Goal: Task Accomplishment & Management: Use online tool/utility

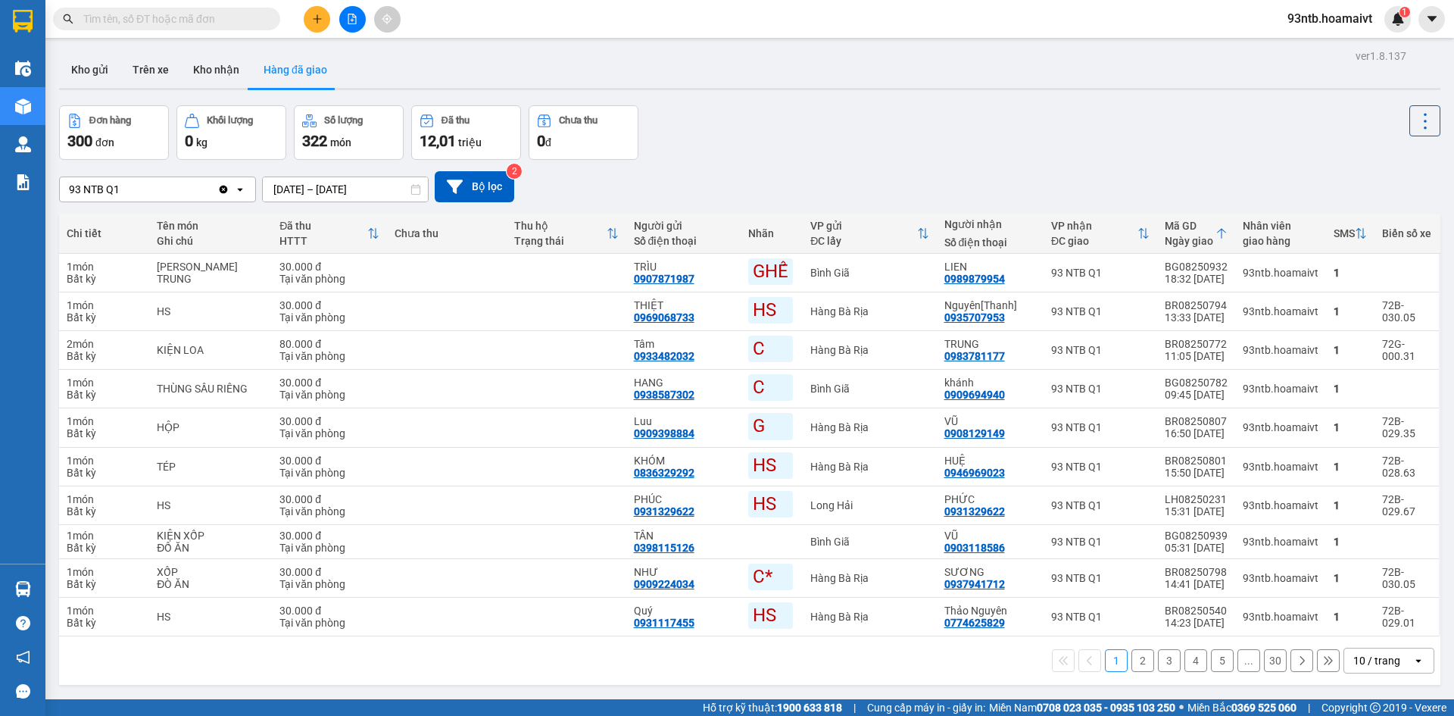
click at [138, 20] on input "text" at bounding box center [172, 19] width 179 height 17
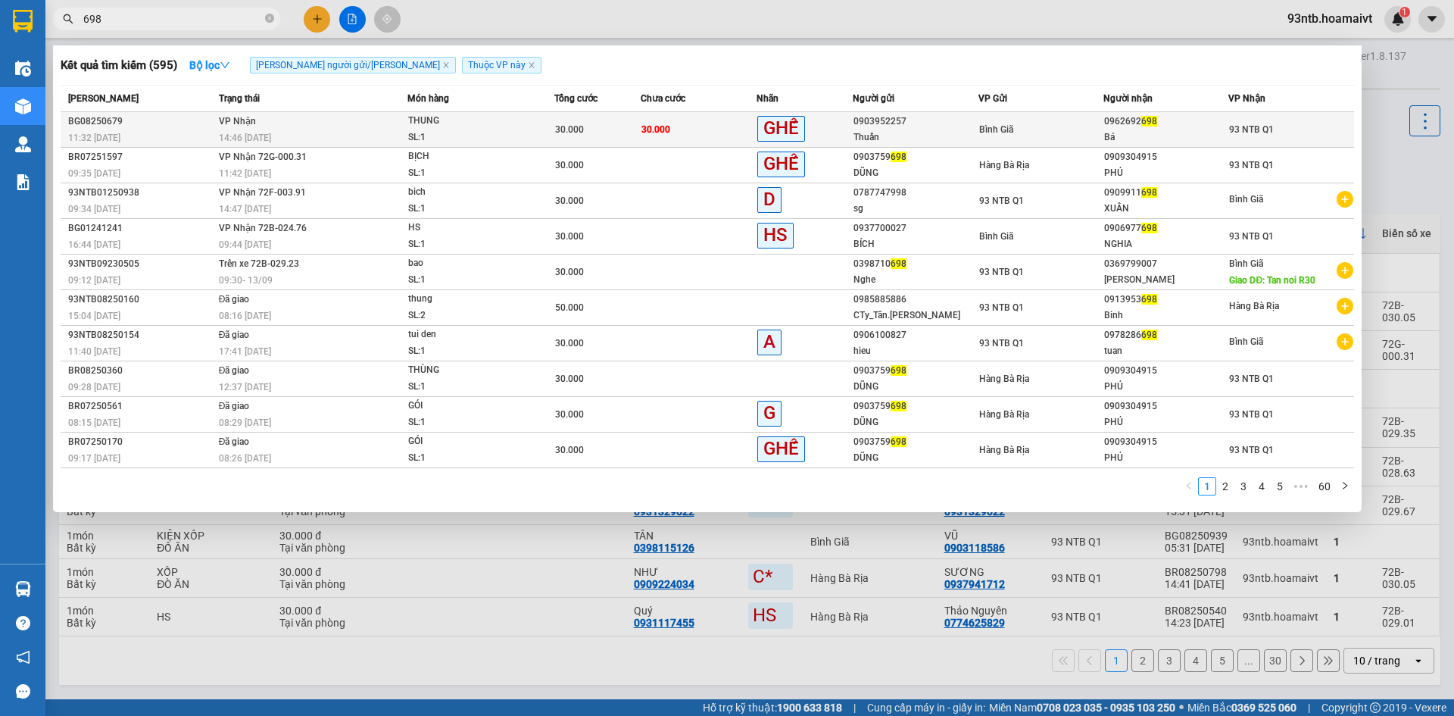
type input "698"
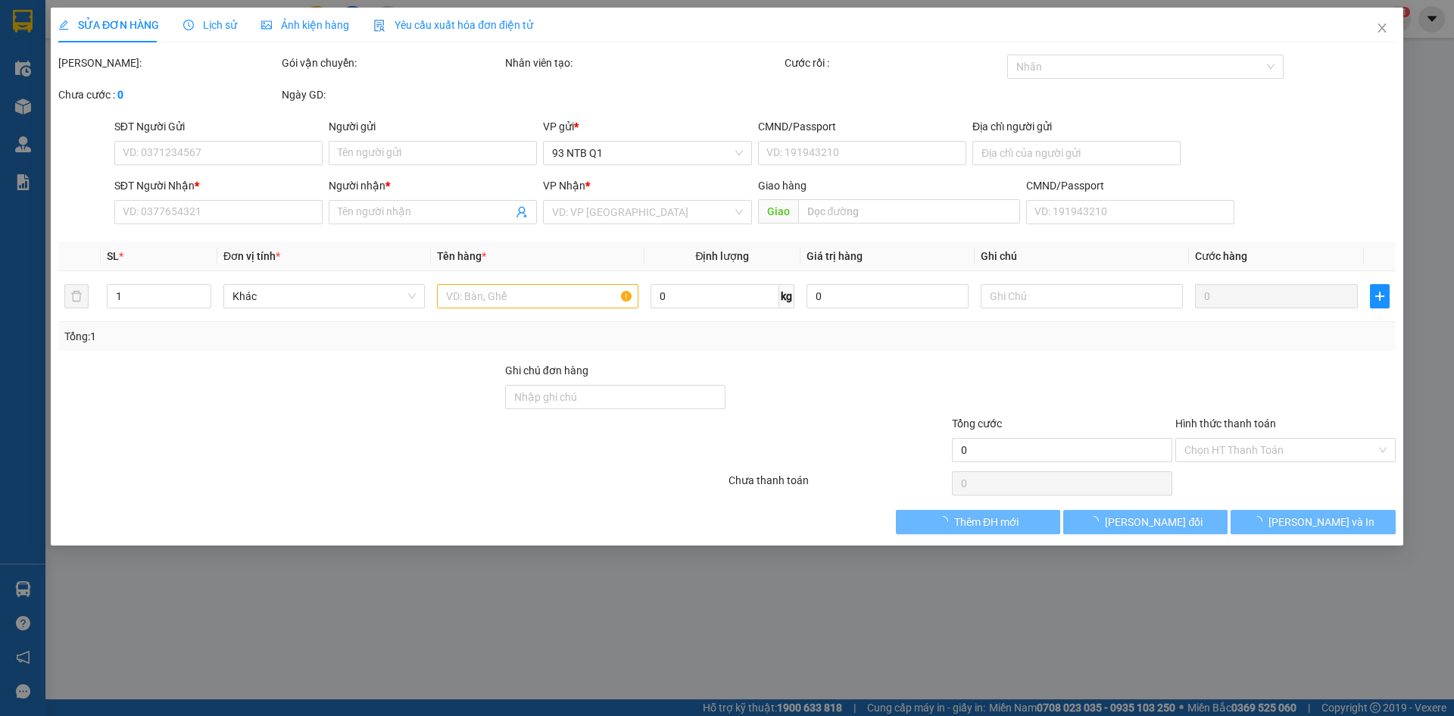
type input "0903952257"
type input "Thuấn"
type input "0962692698"
type input "Bá"
type input "30.000"
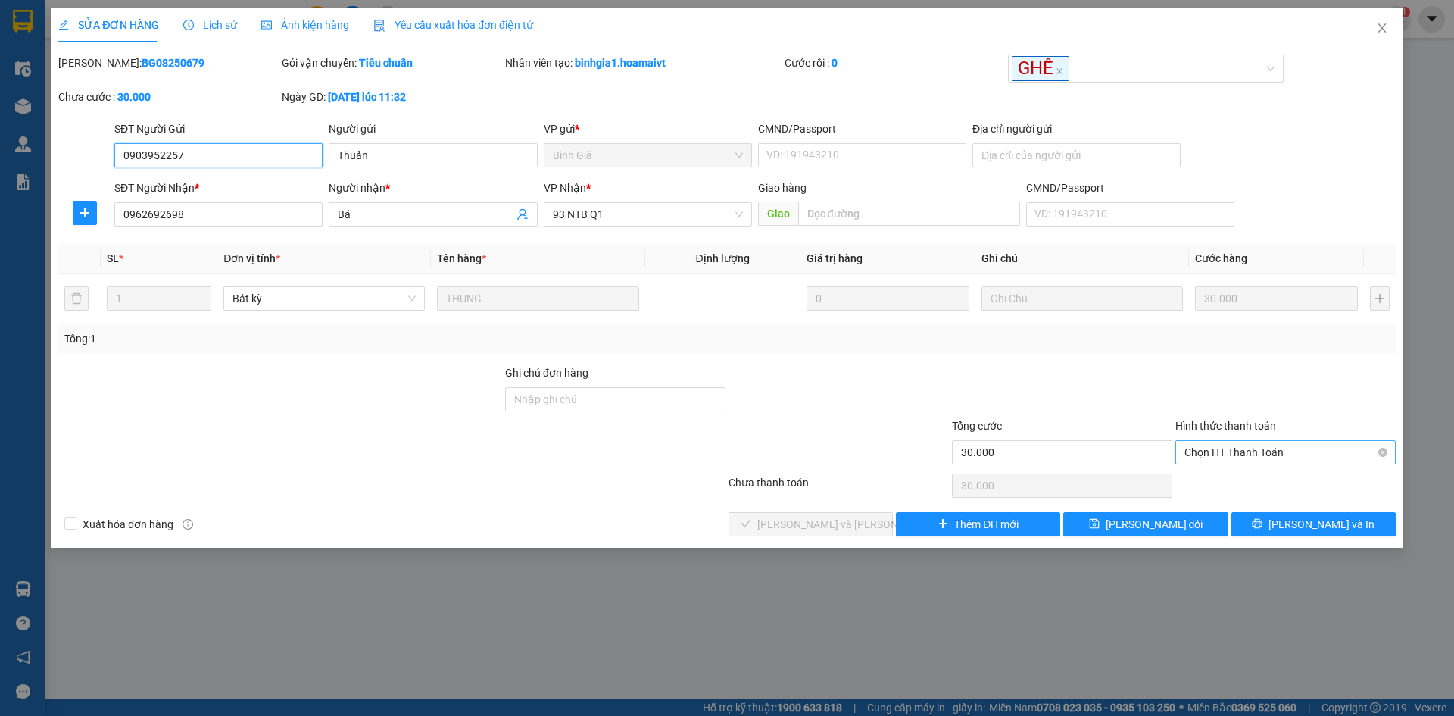
click at [1239, 448] on span "Chọn HT Thanh Toán" at bounding box center [1286, 452] width 202 height 23
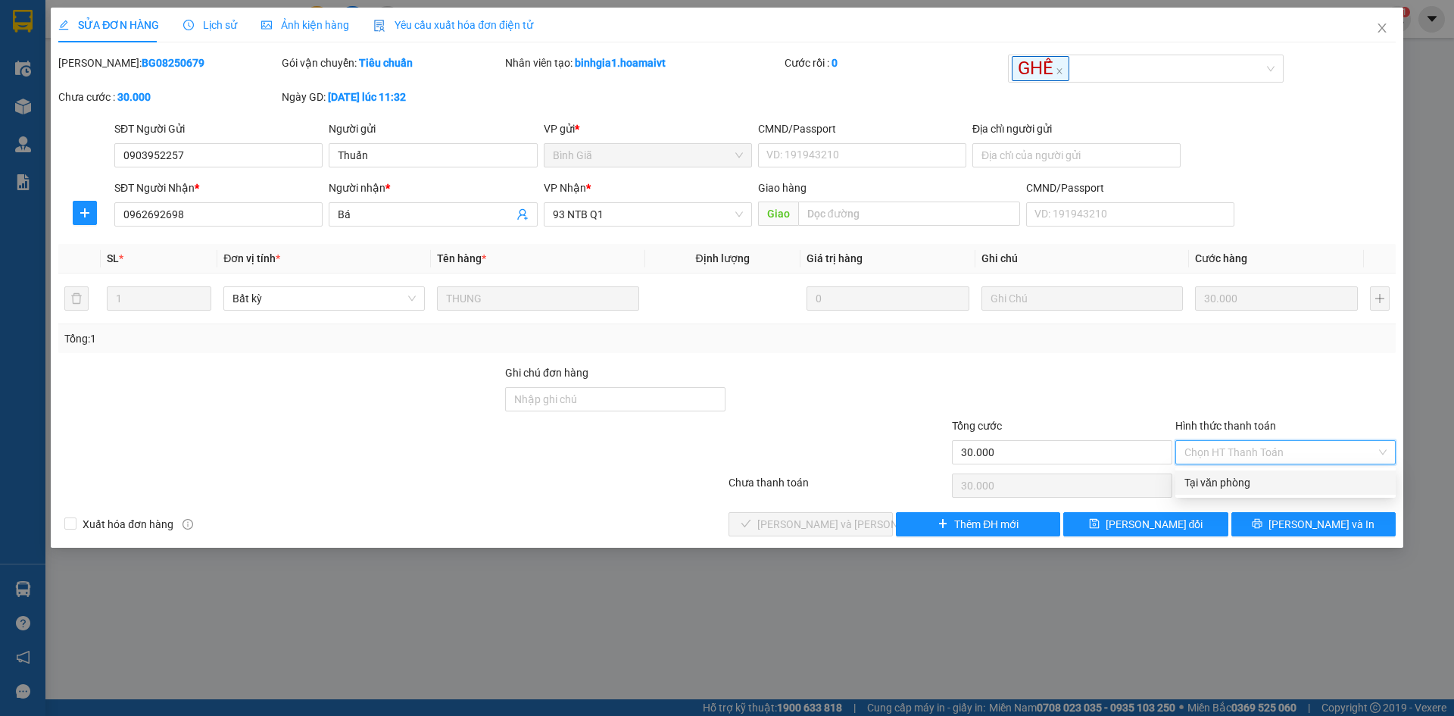
click at [1228, 470] on div "Tại văn phòng" at bounding box center [1286, 482] width 220 height 24
type input "0"
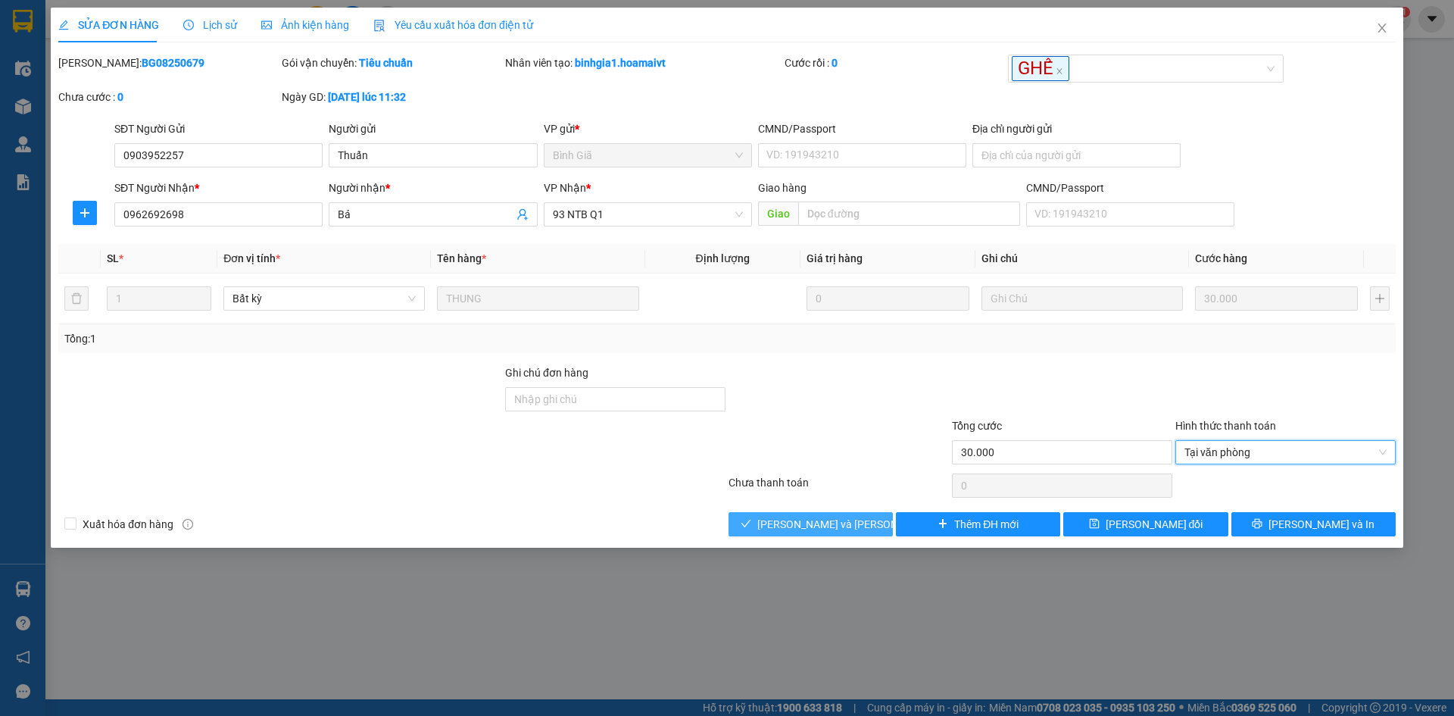
click at [794, 520] on span "Lưu và Giao hàng" at bounding box center [859, 524] width 205 height 17
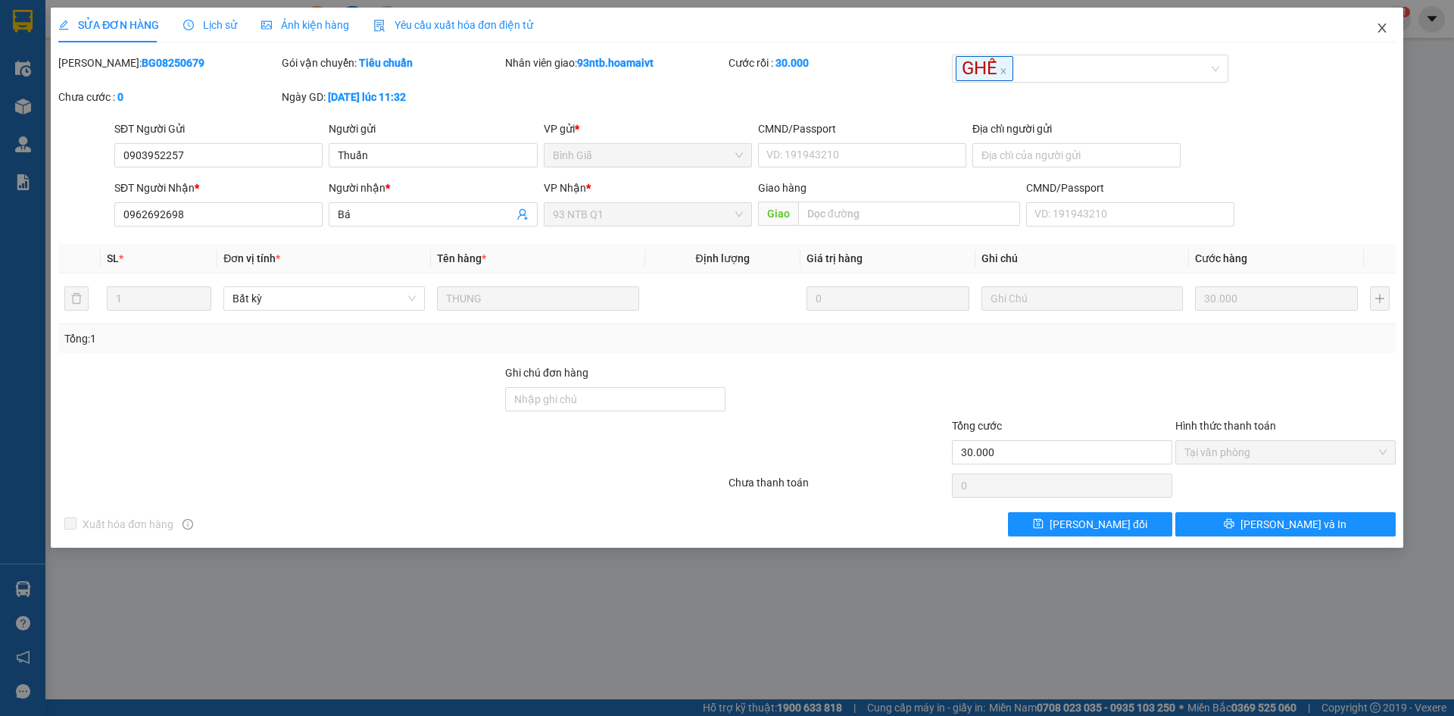
click at [1382, 29] on icon "close" at bounding box center [1382, 27] width 8 height 9
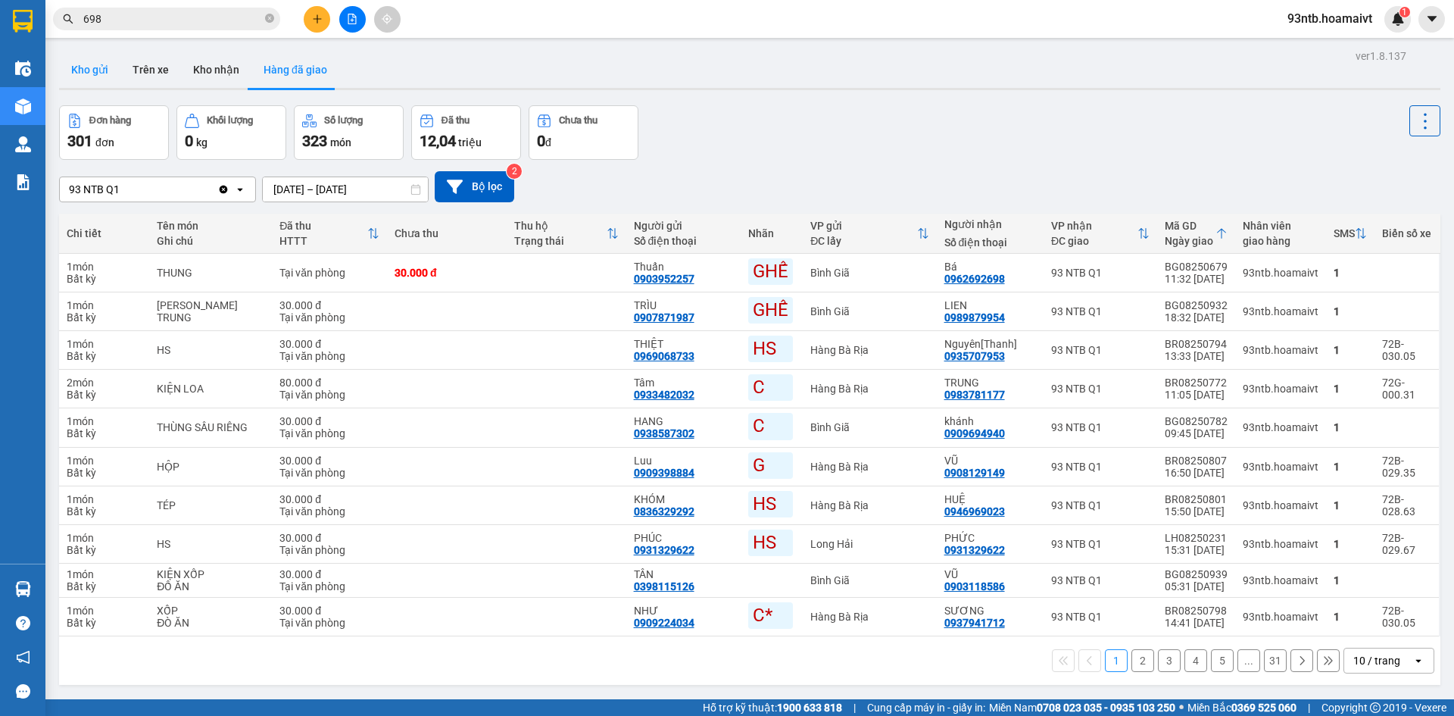
click at [85, 86] on button "Kho gửi" at bounding box center [89, 70] width 61 height 36
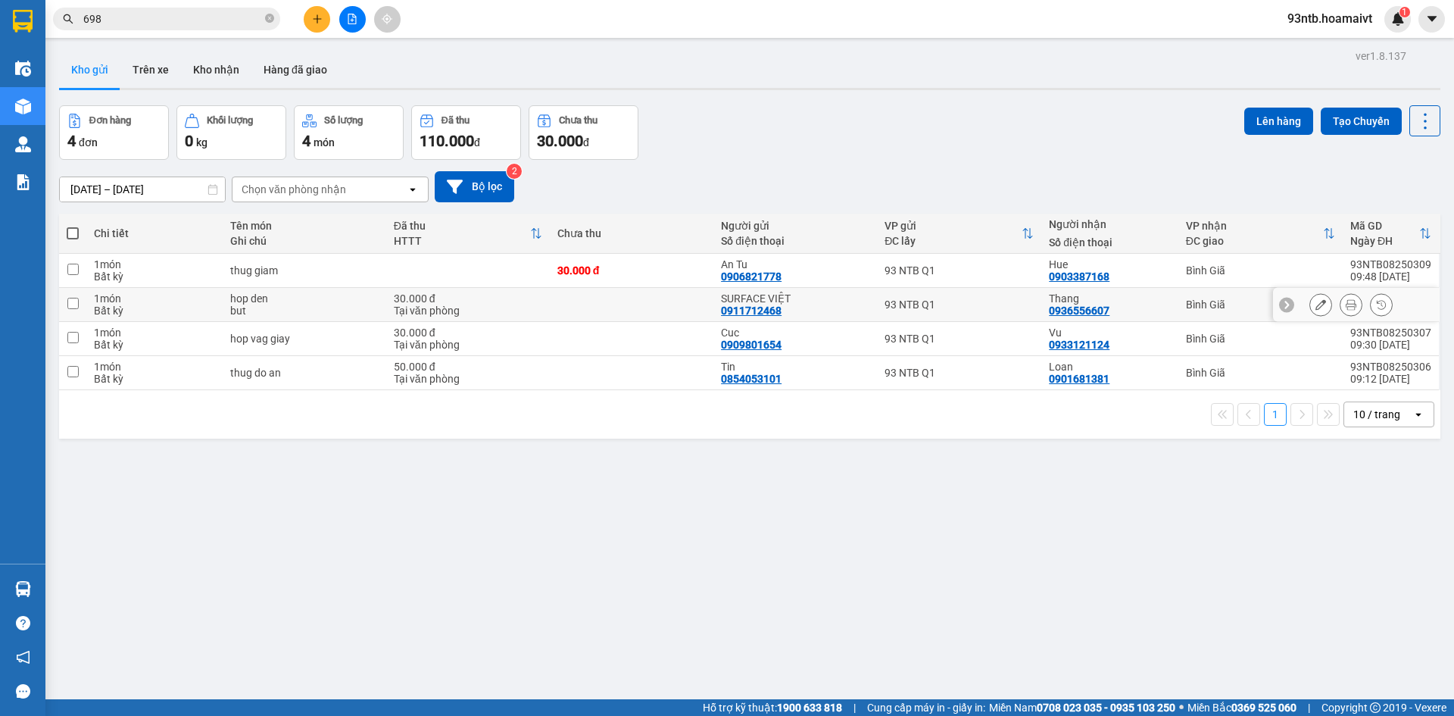
click at [75, 303] on input "checkbox" at bounding box center [72, 303] width 11 height 11
checkbox input "true"
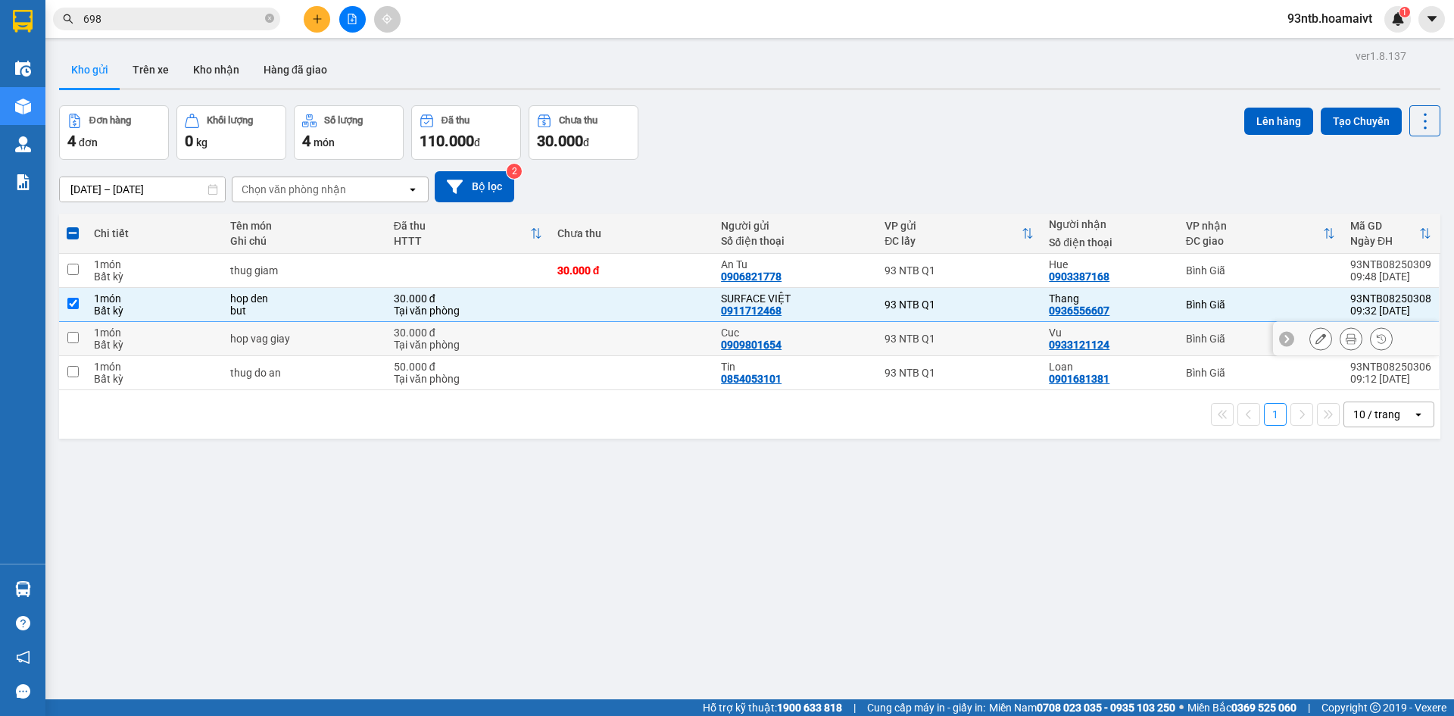
click at [71, 335] on input "checkbox" at bounding box center [72, 337] width 11 height 11
checkbox input "true"
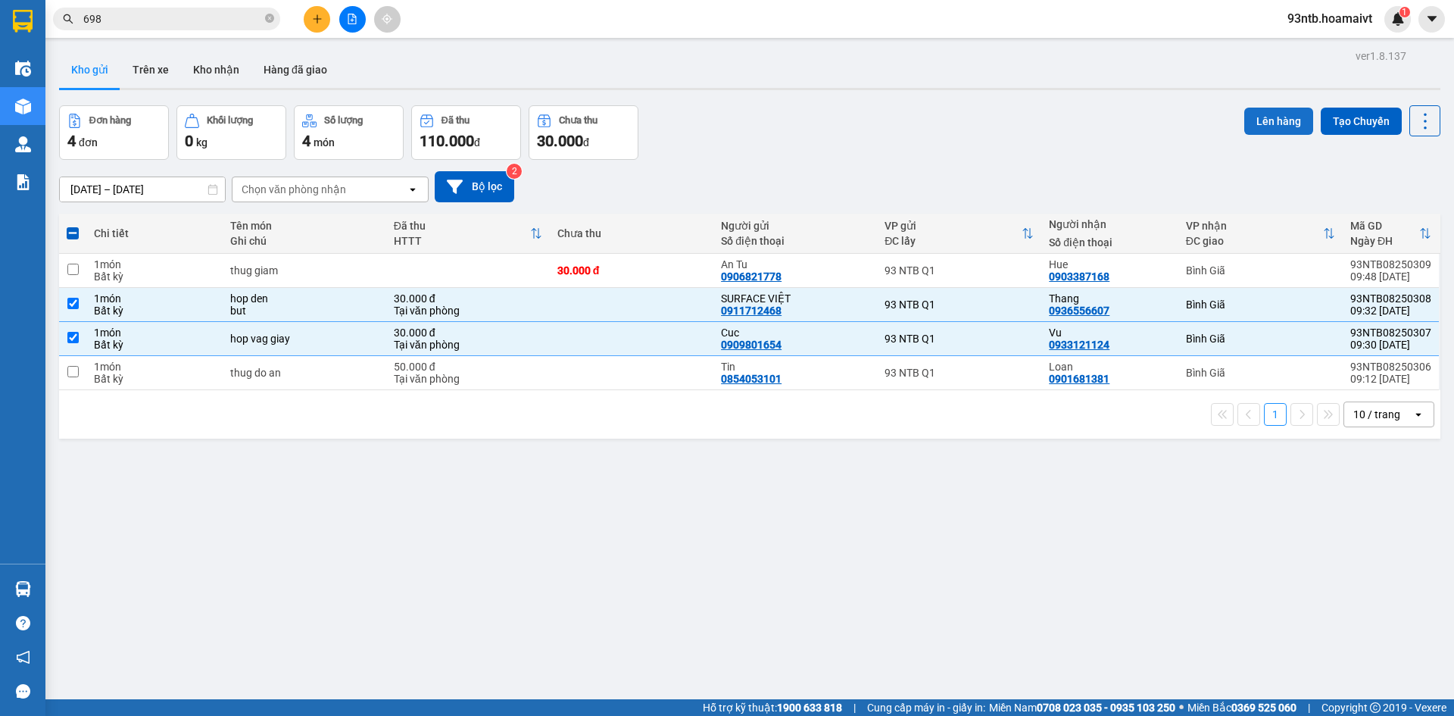
click at [1282, 114] on button "Lên hàng" at bounding box center [1279, 121] width 69 height 27
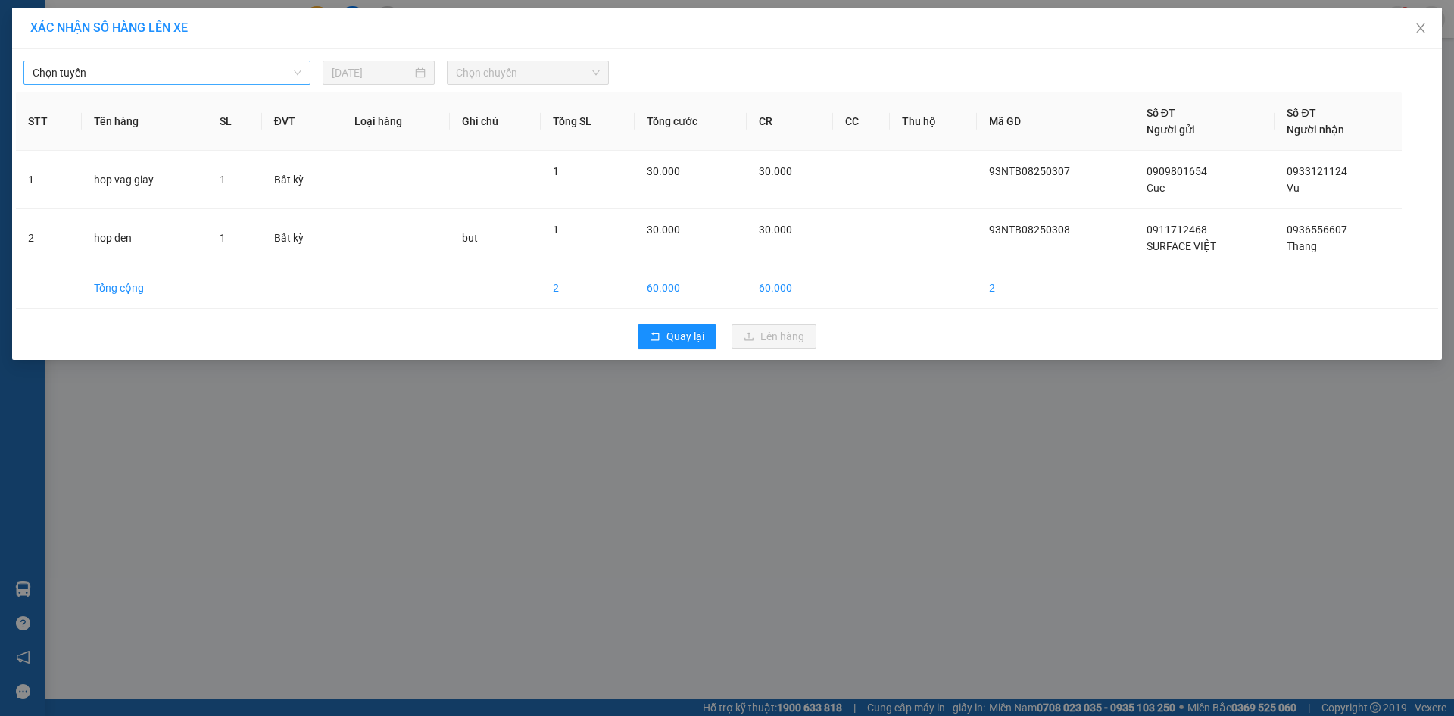
click at [127, 74] on span "Chọn tuyến" at bounding box center [167, 72] width 269 height 23
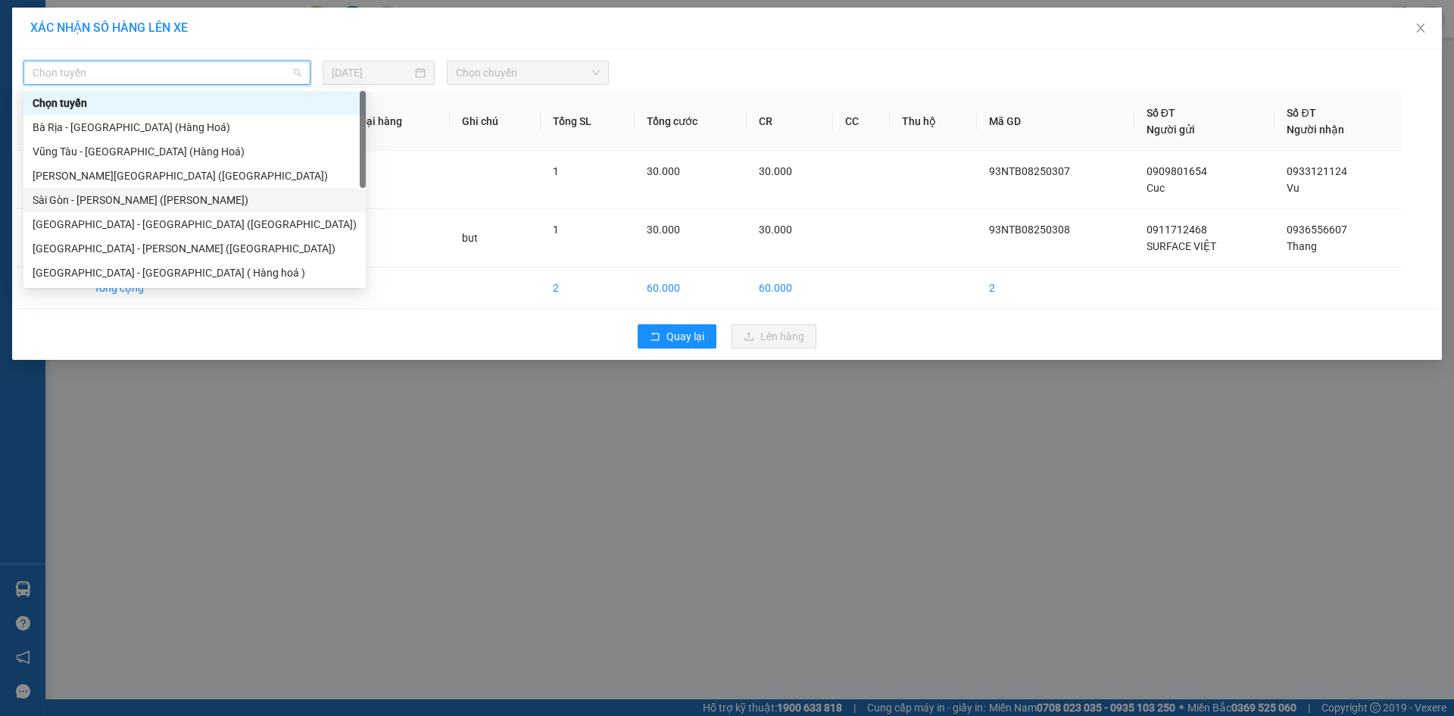
click at [78, 201] on div "Sài Gòn - Vũng Tàu (Hàng Hoá)" at bounding box center [195, 200] width 324 height 17
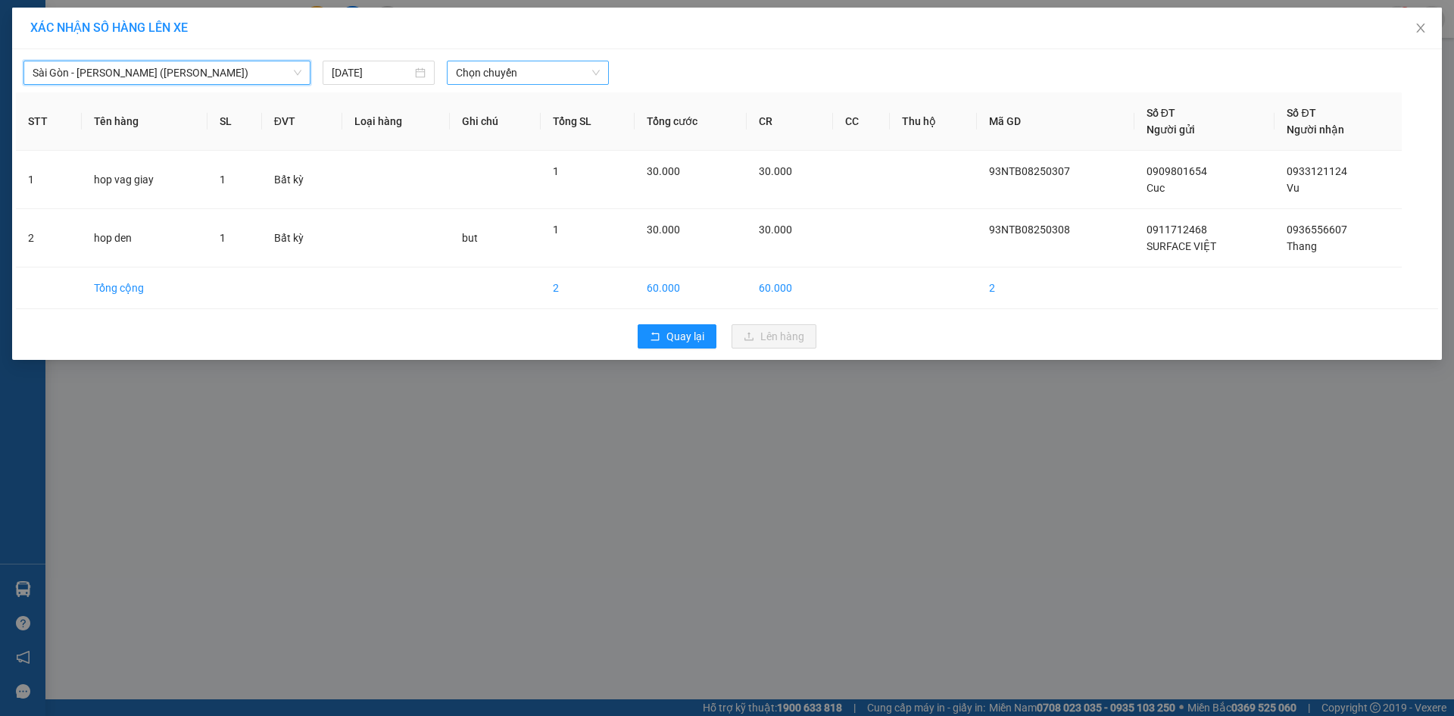
click at [520, 76] on span "Chọn chuyến" at bounding box center [528, 72] width 144 height 23
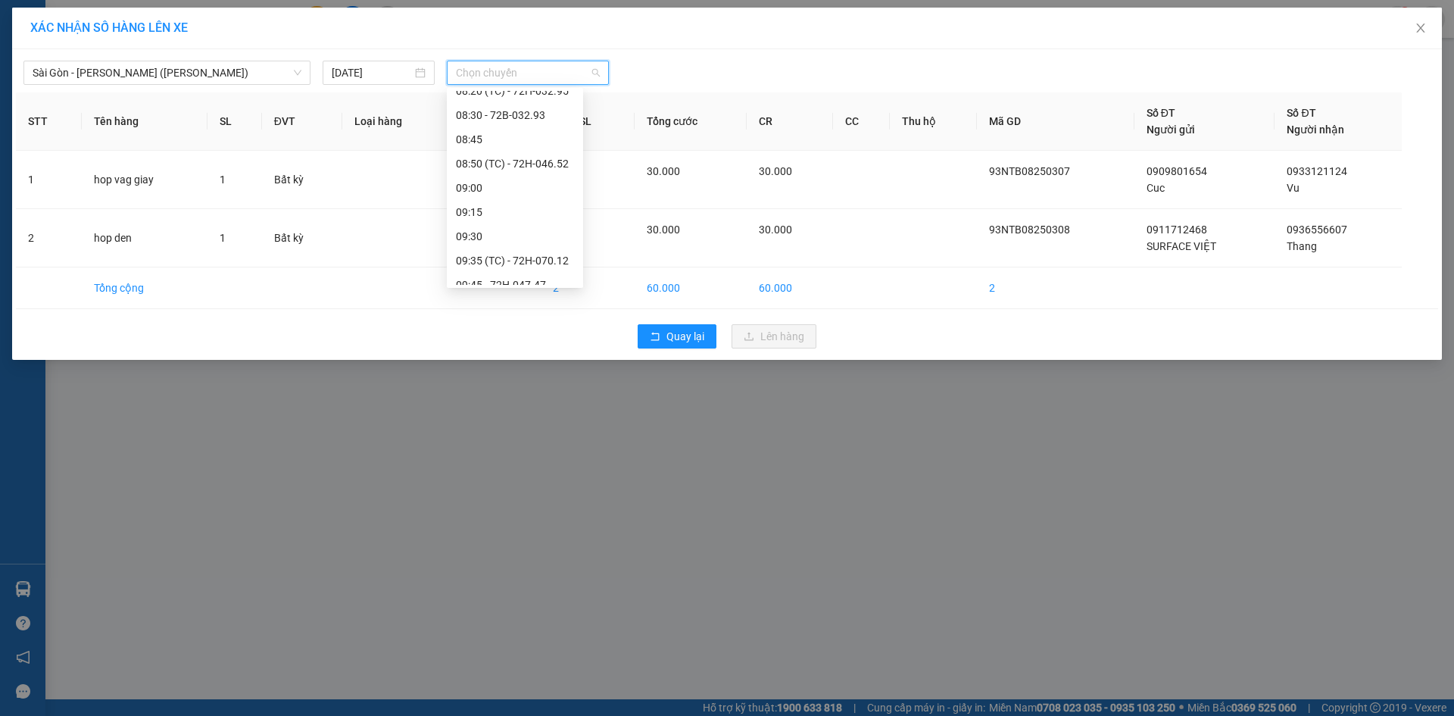
scroll to position [379, 0]
click at [558, 201] on div "09:45 - 72H-047.47" at bounding box center [515, 209] width 118 height 17
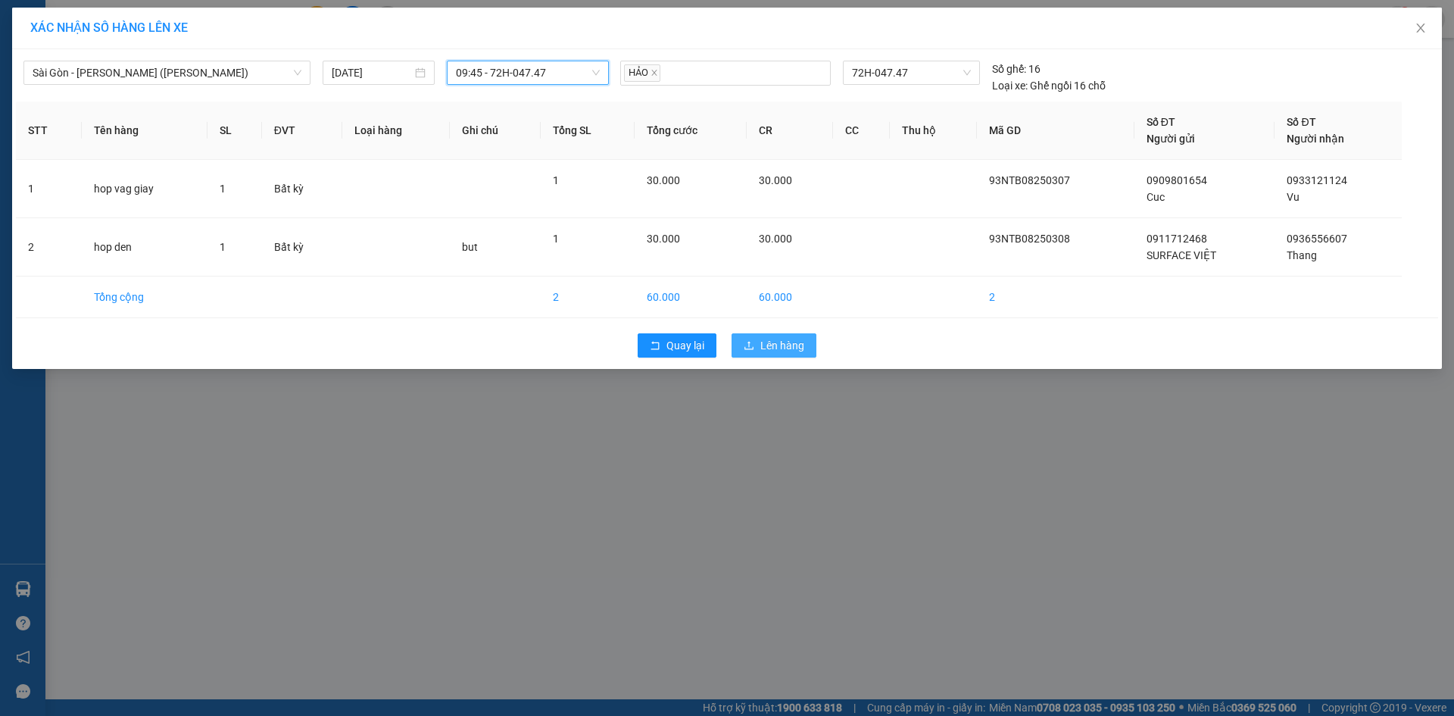
click at [776, 345] on span "Lên hàng" at bounding box center [783, 345] width 44 height 17
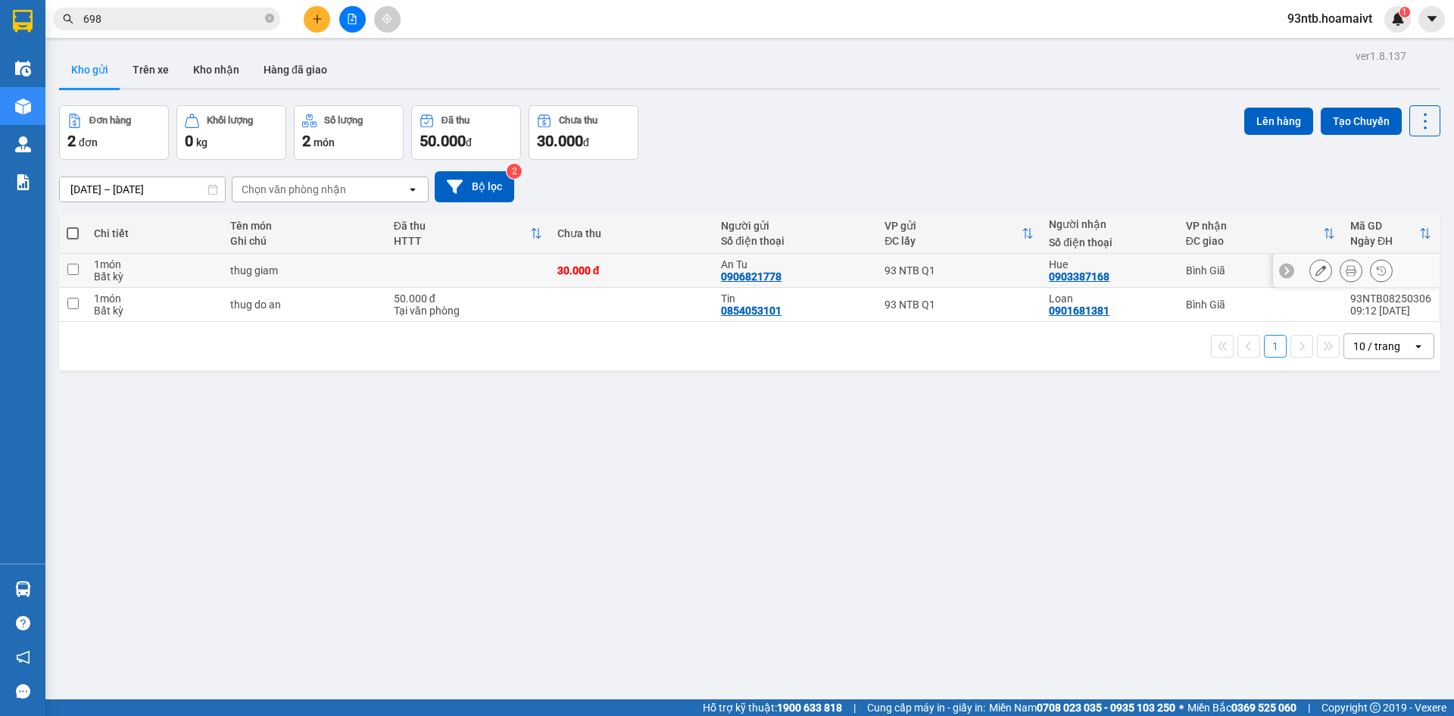
click at [74, 270] on input "checkbox" at bounding box center [72, 269] width 11 height 11
checkbox input "true"
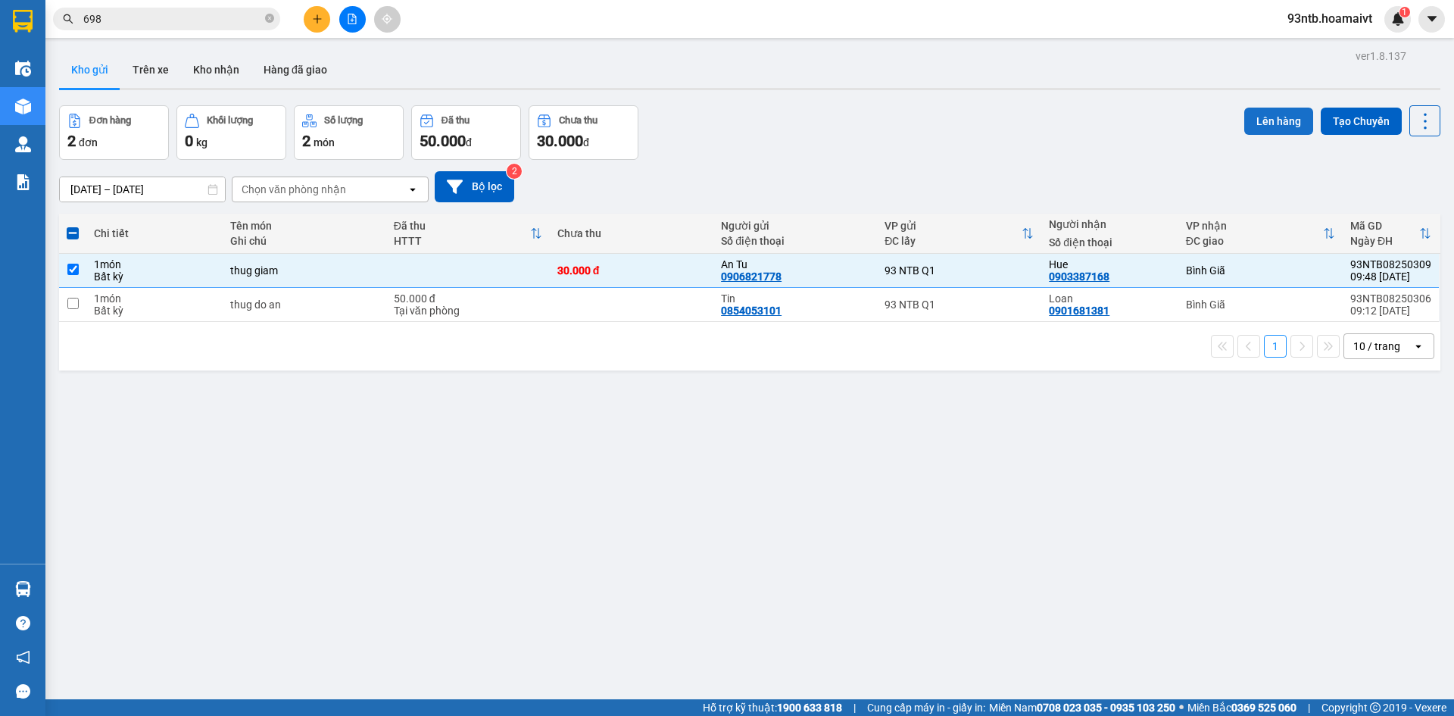
click at [1254, 122] on button "Lên hàng" at bounding box center [1279, 121] width 69 height 27
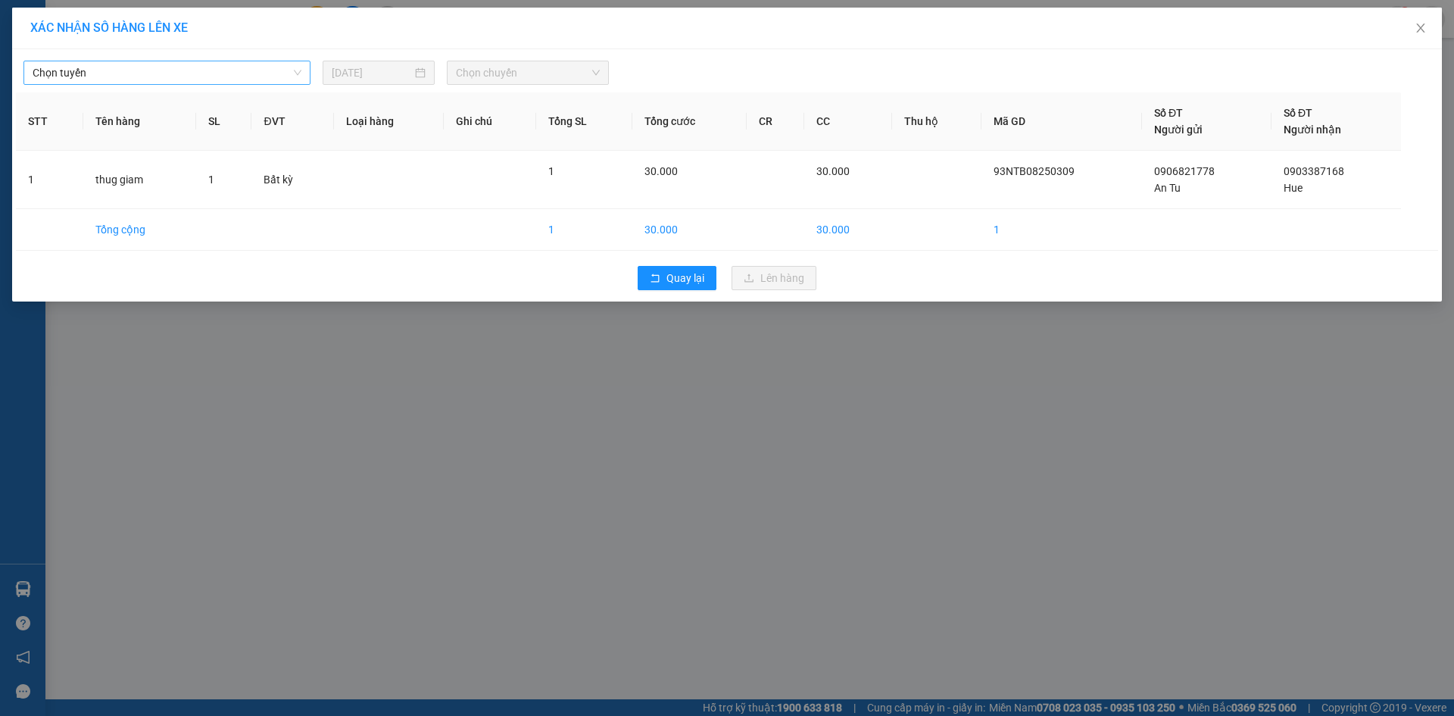
click at [114, 73] on span "Chọn tuyến" at bounding box center [167, 72] width 269 height 23
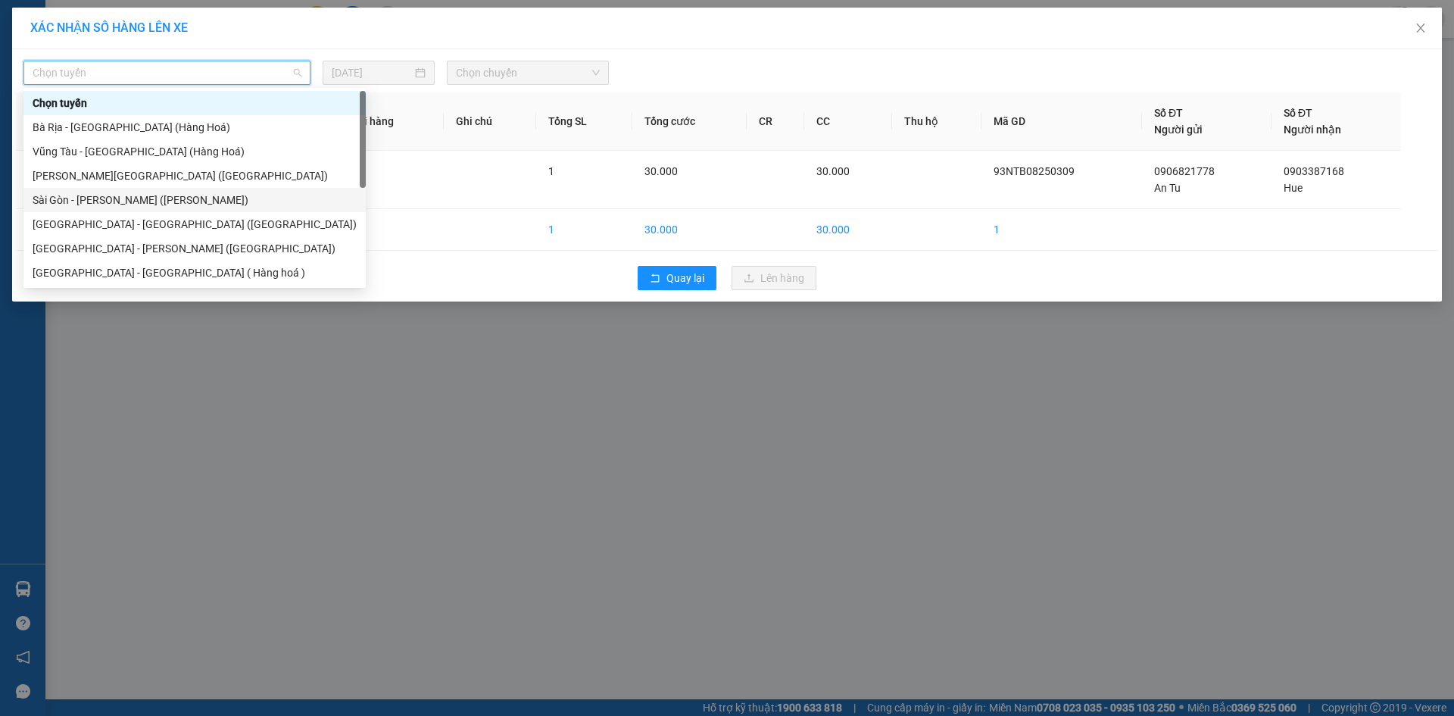
click at [94, 197] on div "Sài Gòn - Vũng Tàu (Hàng Hoá)" at bounding box center [195, 200] width 324 height 17
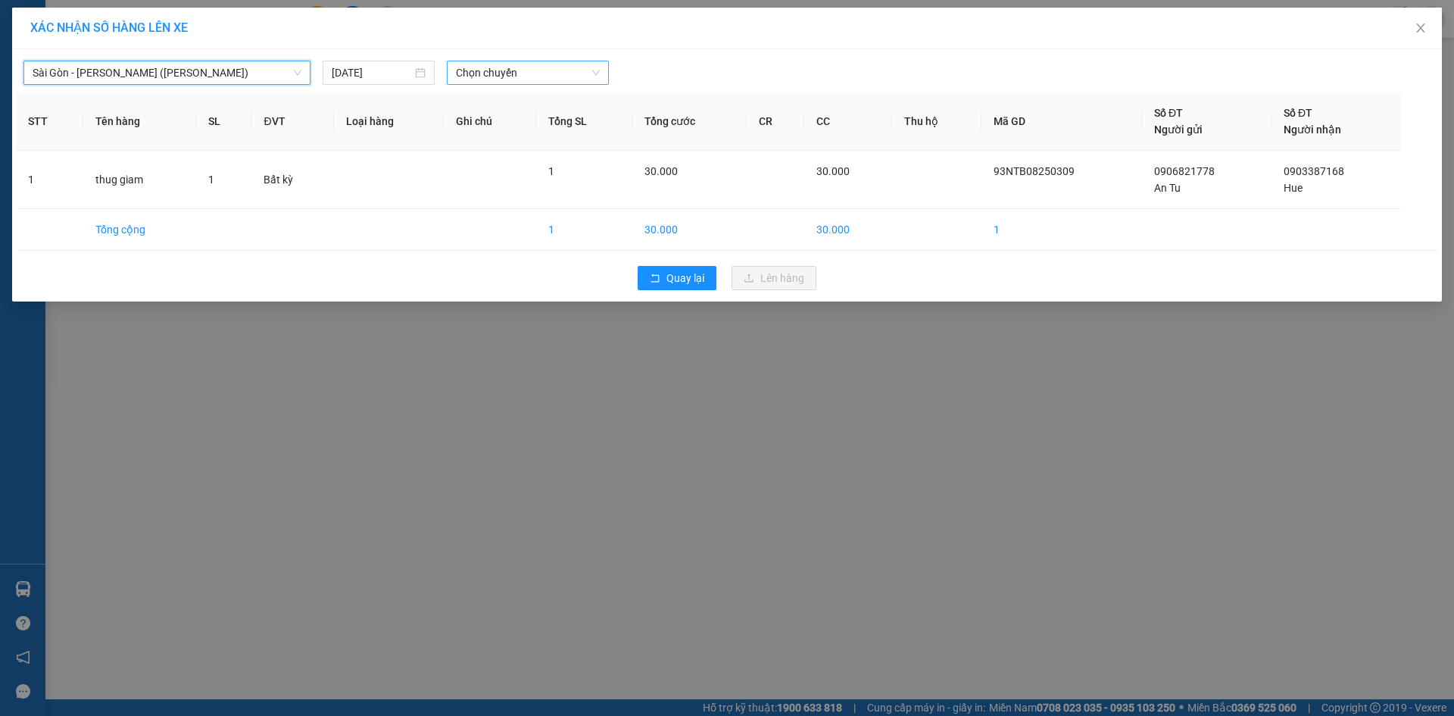
click at [520, 73] on span "Chọn chuyến" at bounding box center [528, 72] width 144 height 23
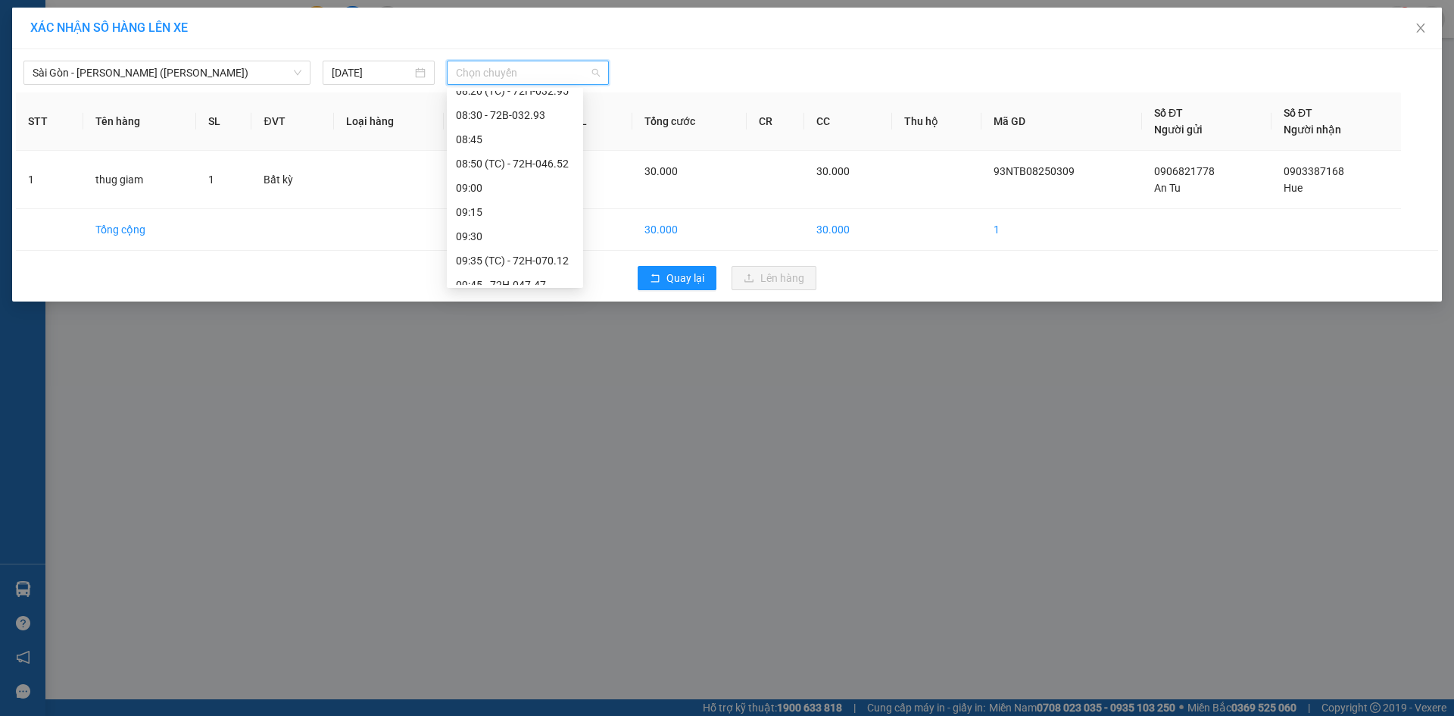
scroll to position [454, 0]
click at [521, 155] on div "09:50 (TC)" at bounding box center [515, 157] width 118 height 17
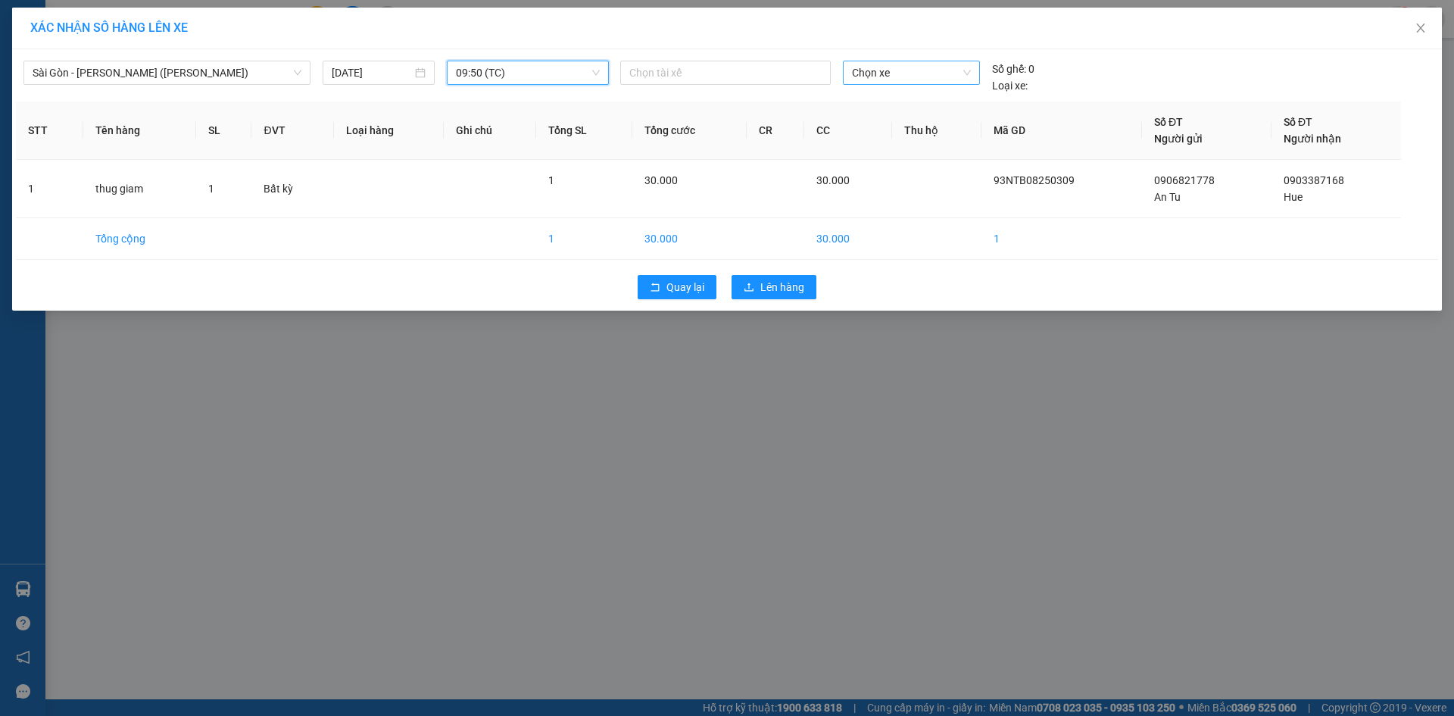
click at [904, 70] on span "Chọn xe" at bounding box center [911, 72] width 118 height 23
type input "3121"
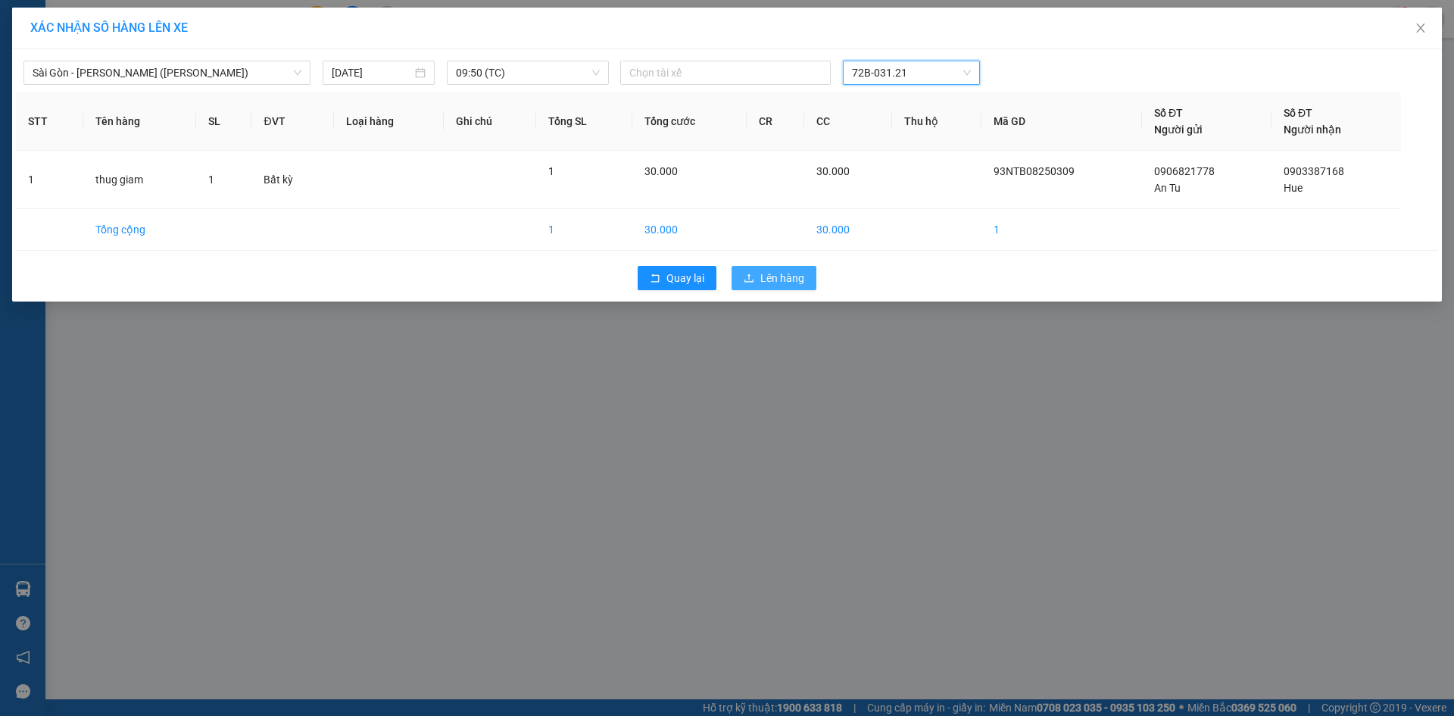
click at [770, 278] on span "Lên hàng" at bounding box center [783, 278] width 44 height 17
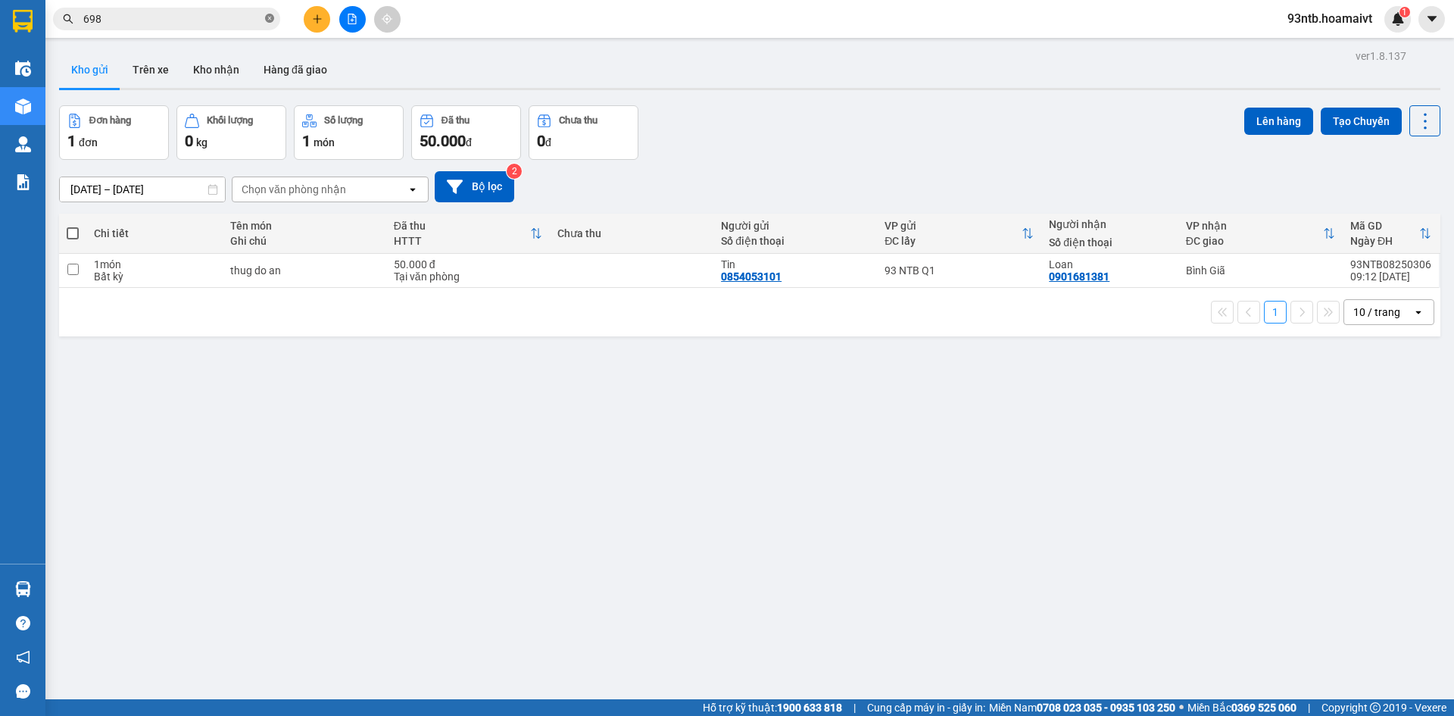
click at [270, 16] on icon "close-circle" at bounding box center [269, 18] width 9 height 9
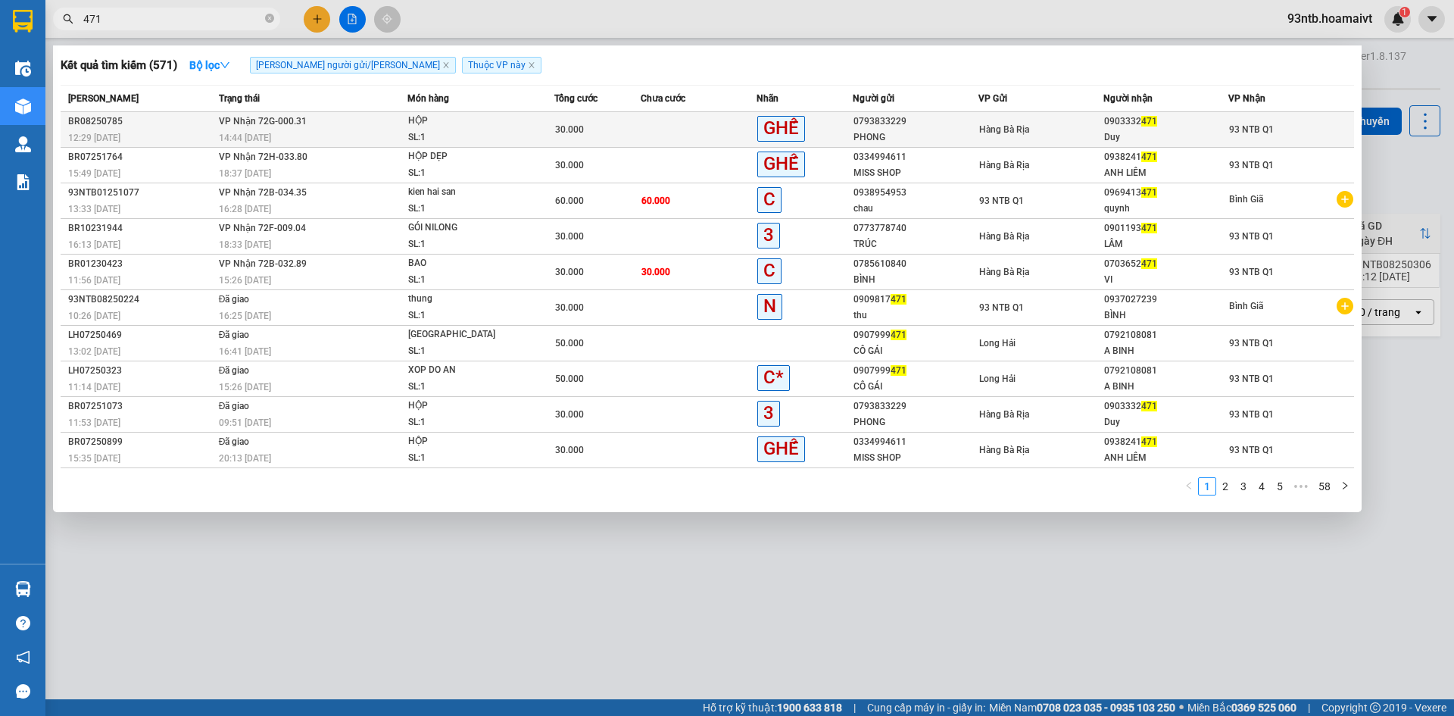
type input "471"
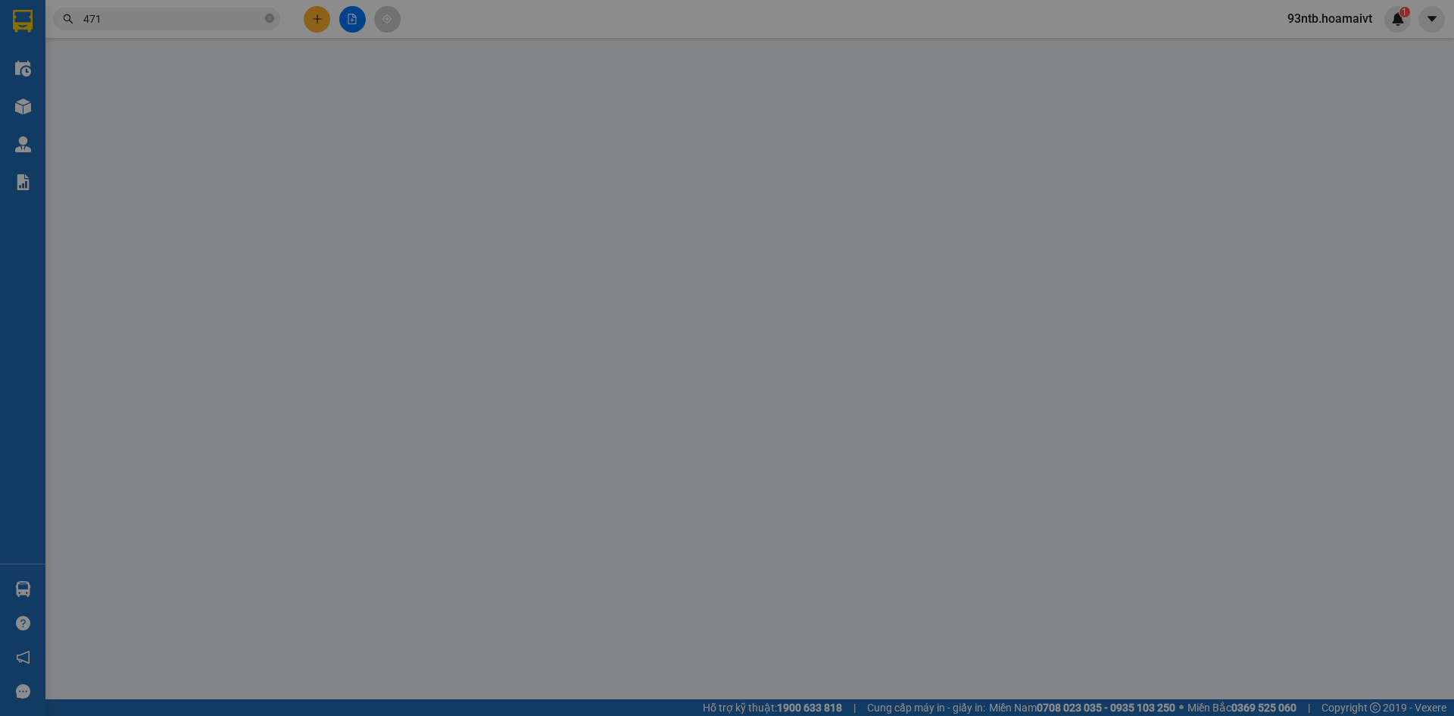
type input "0793833229"
type input "PHONG"
type input "077097008426"
type input "0903332471"
type input "Duy"
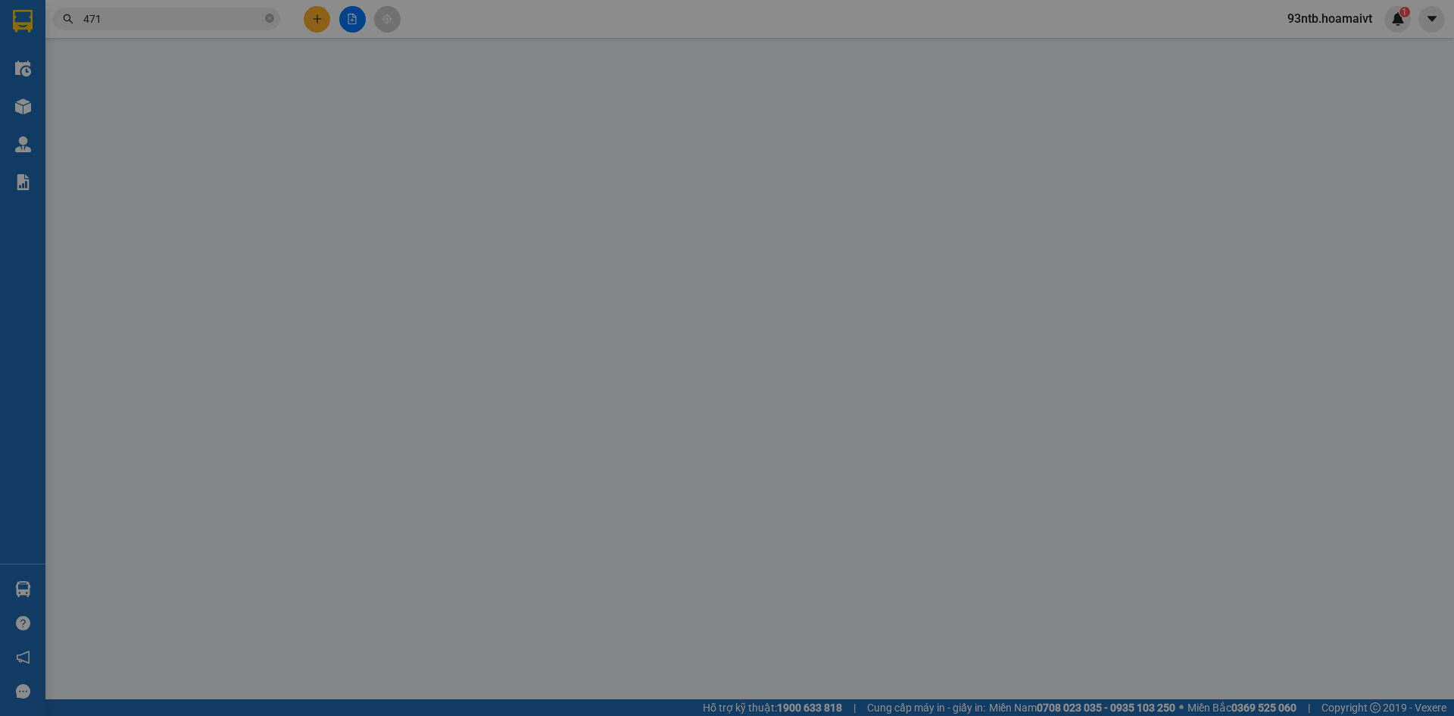
type input "30.000"
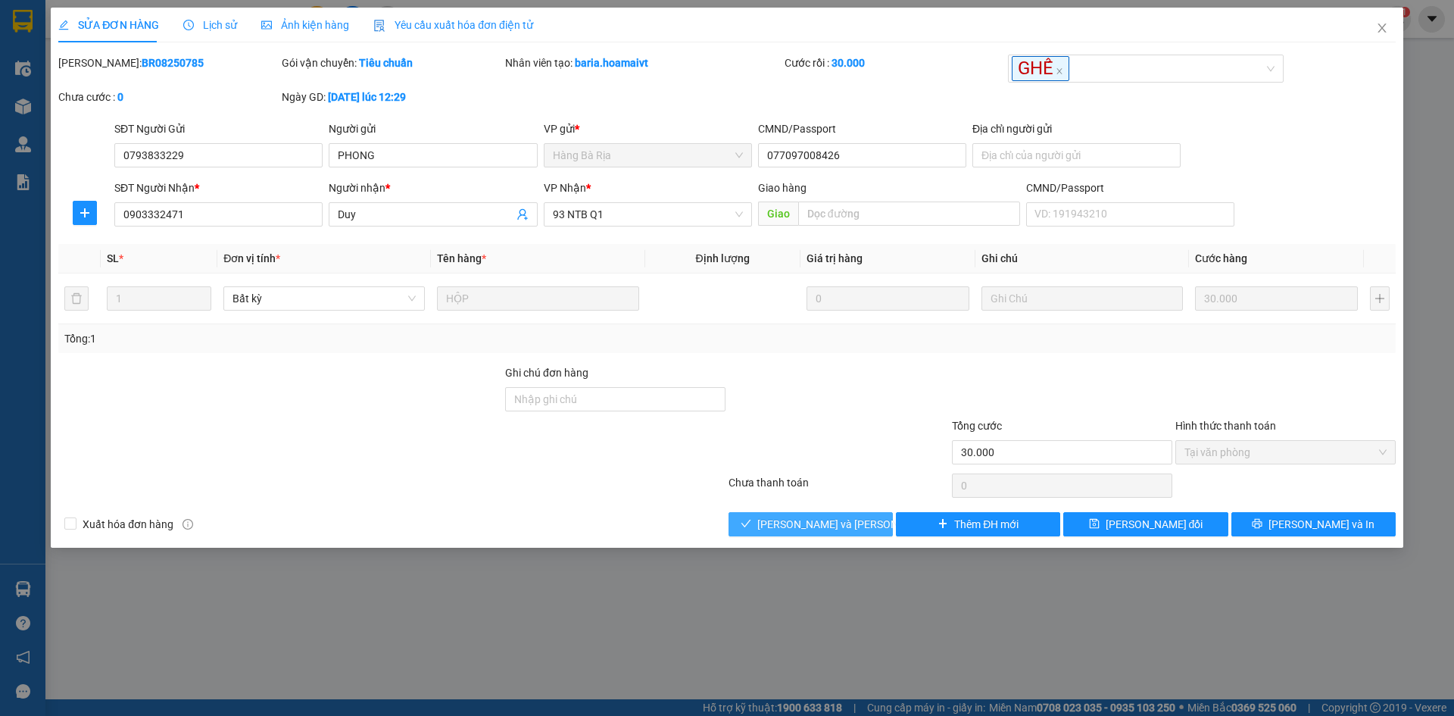
click at [793, 518] on span "Lưu và Giao hàng" at bounding box center [859, 524] width 205 height 17
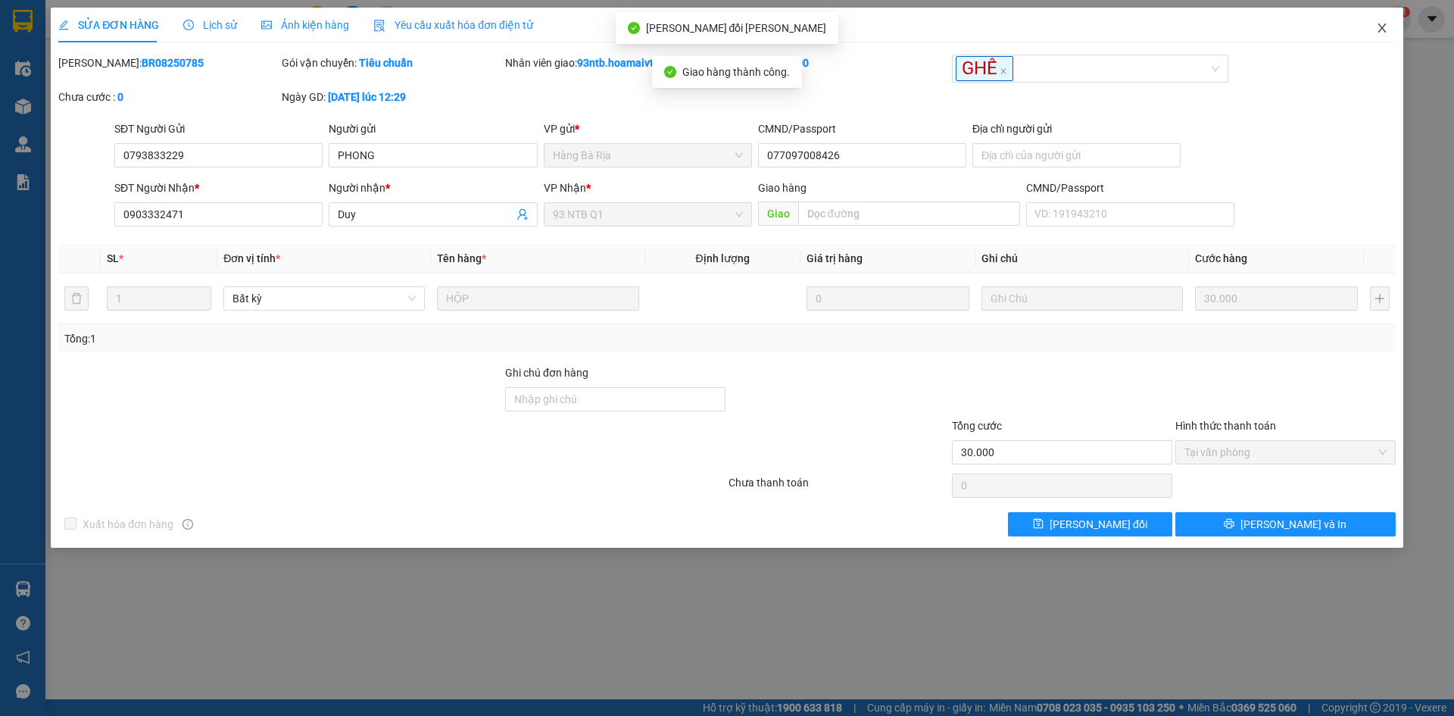
click at [1381, 23] on icon "close" at bounding box center [1382, 28] width 12 height 12
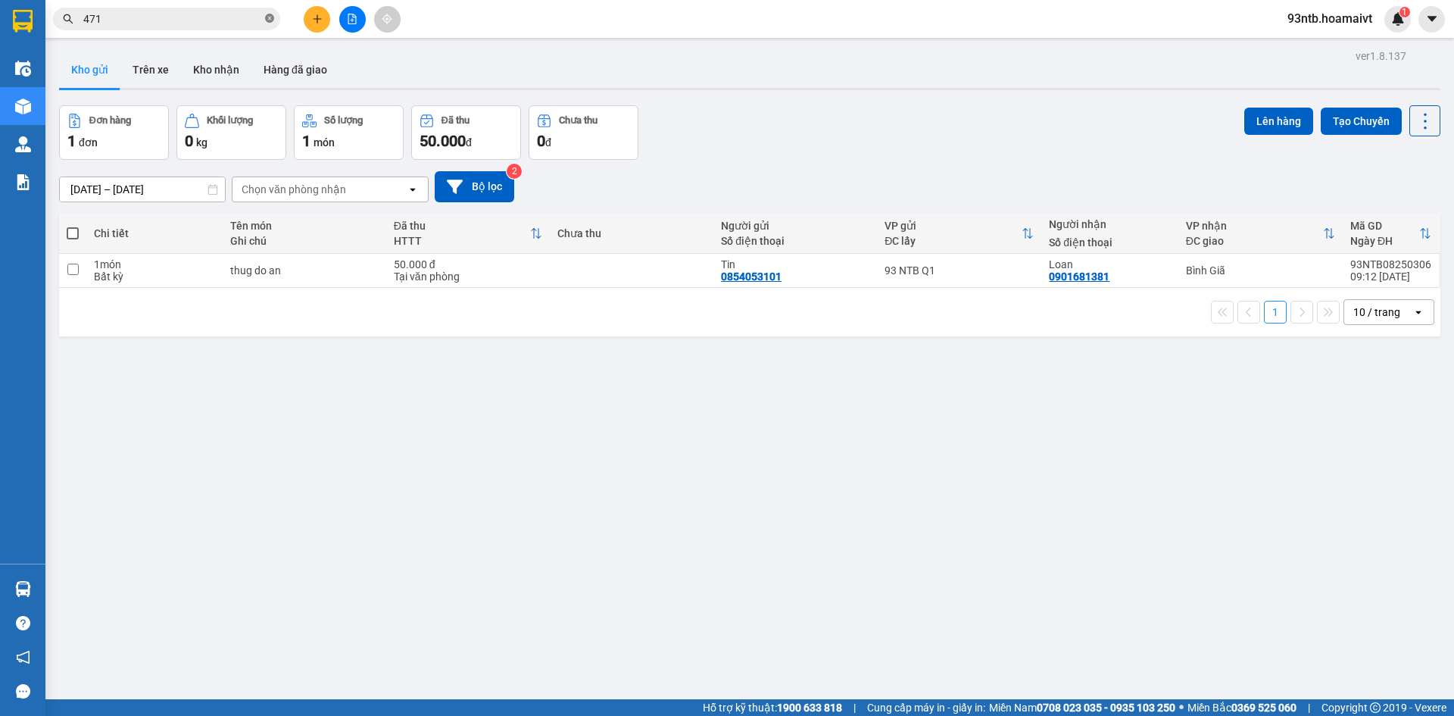
click at [269, 18] on icon "close-circle" at bounding box center [269, 18] width 9 height 9
click at [986, 262] on td "93 NTB Q1" at bounding box center [959, 271] width 164 height 34
checkbox input "true"
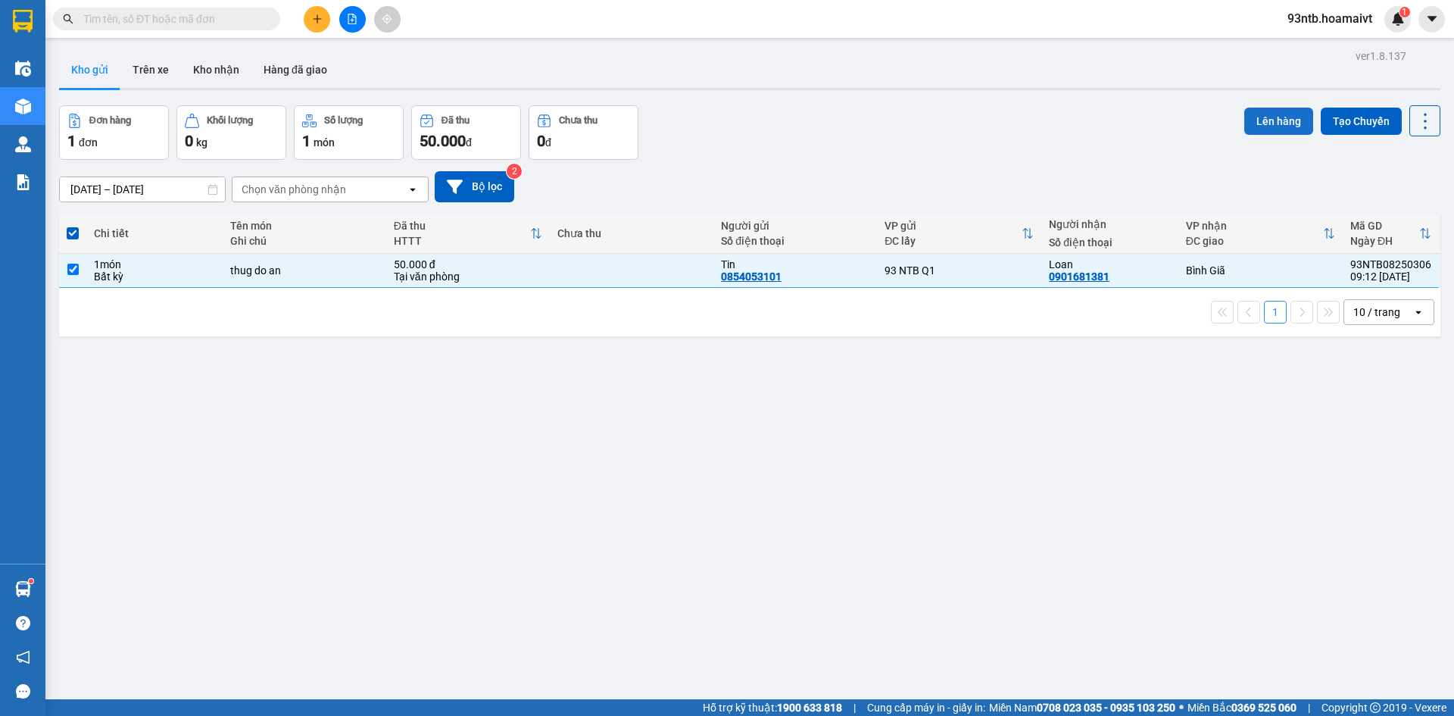
click at [1284, 114] on button "Lên hàng" at bounding box center [1279, 121] width 69 height 27
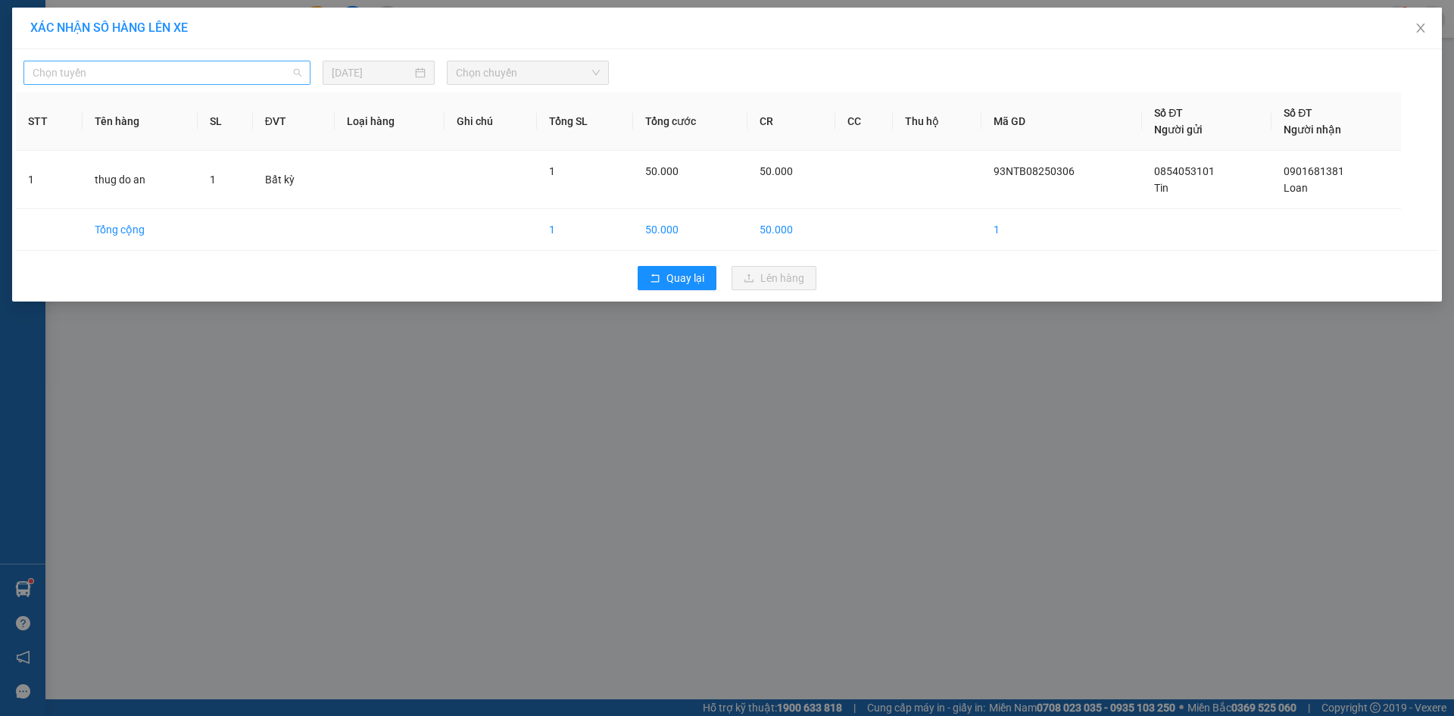
click at [176, 67] on span "Chọn tuyến" at bounding box center [167, 72] width 269 height 23
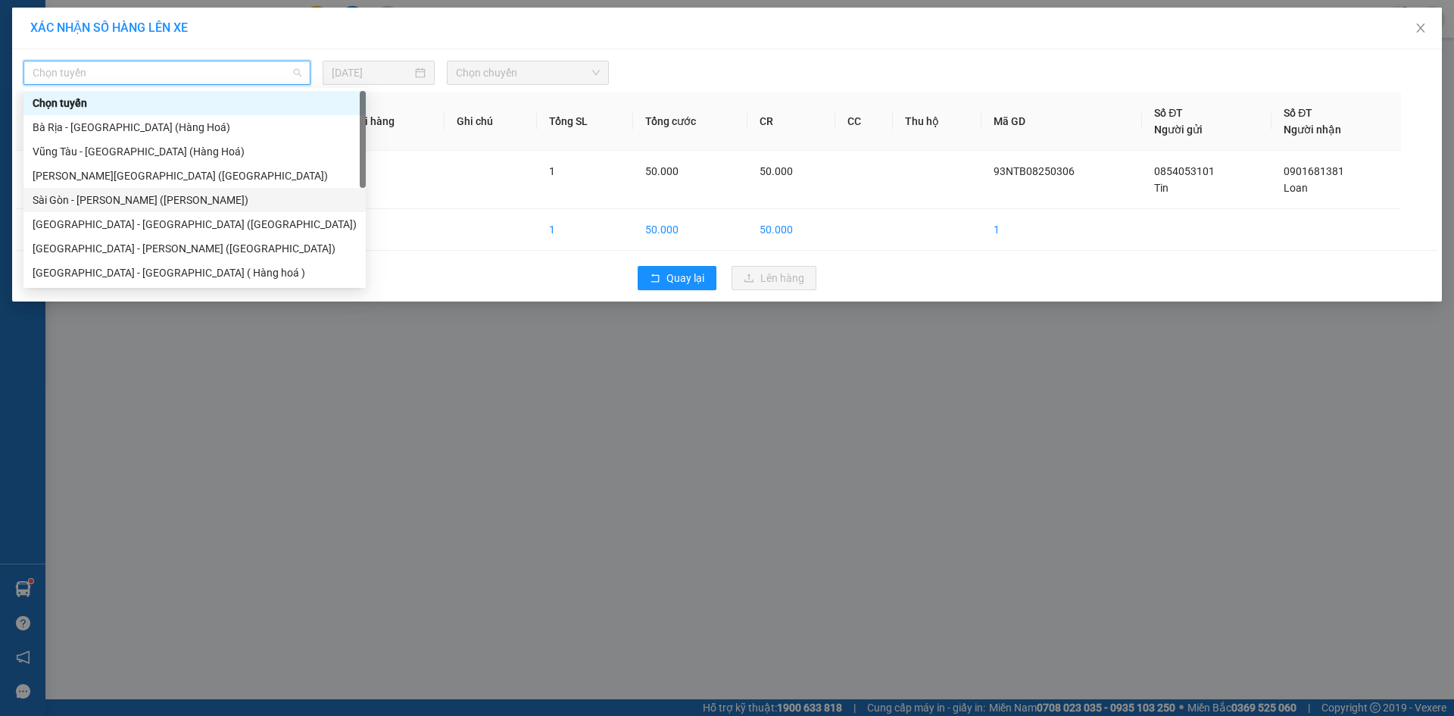
click at [120, 208] on div "Sài Gòn - Vũng Tàu (Hàng Hoá)" at bounding box center [195, 200] width 324 height 17
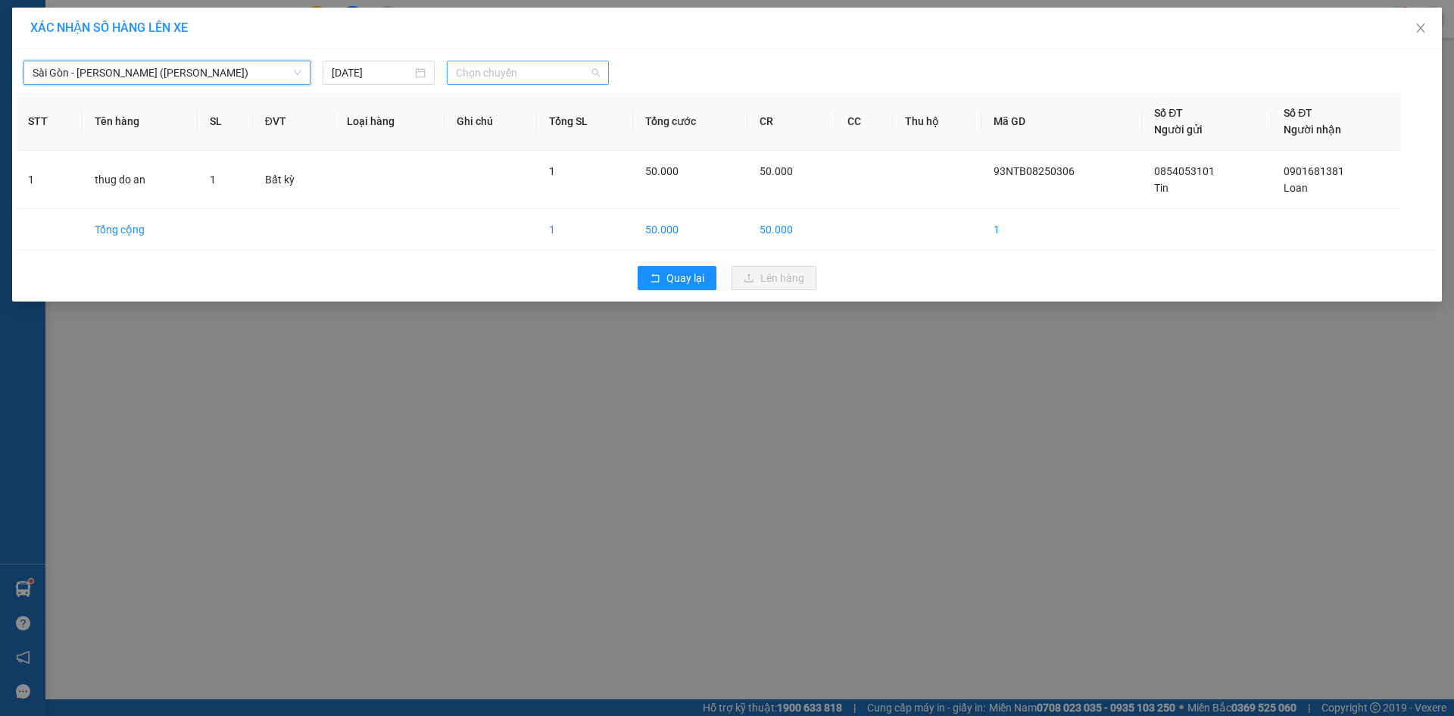
click at [529, 78] on span "Chọn chuyến" at bounding box center [528, 72] width 144 height 23
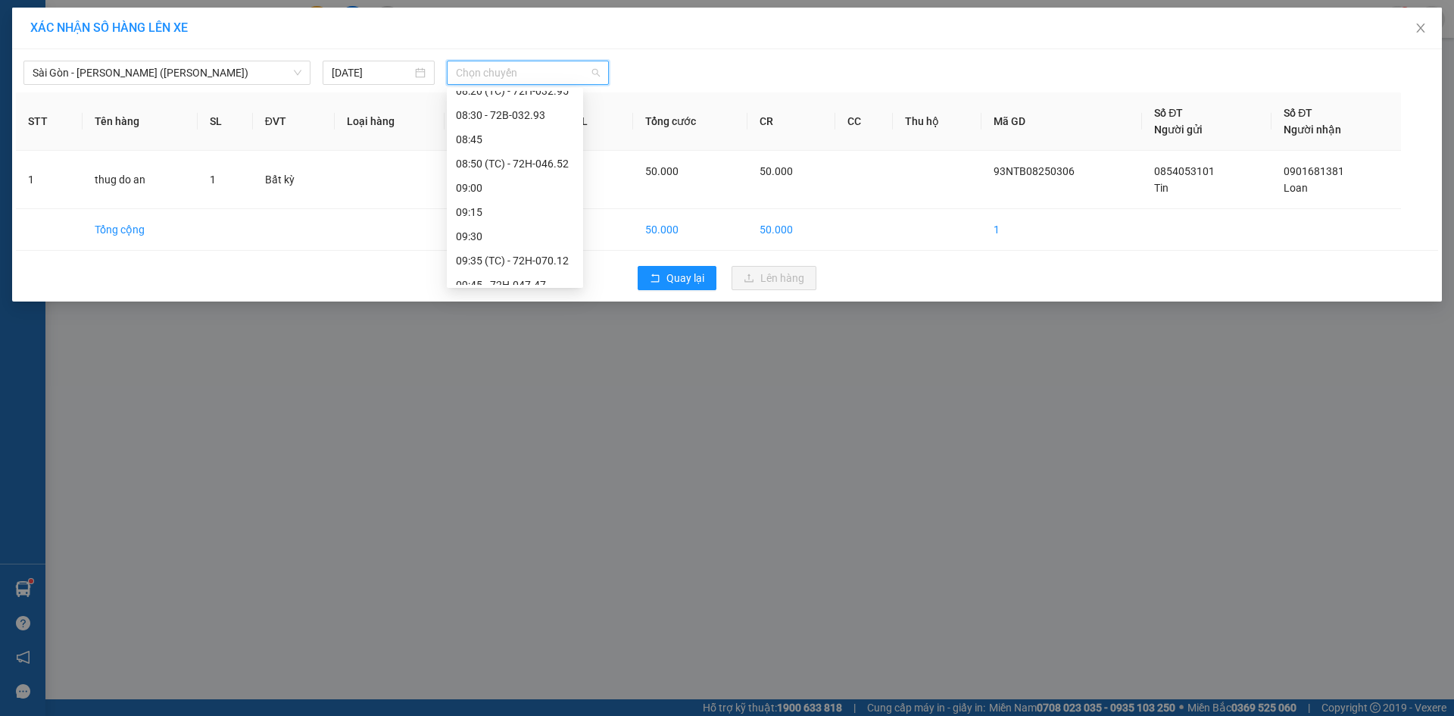
scroll to position [454, 0]
click at [495, 255] on div "10:30" at bounding box center [515, 254] width 118 height 17
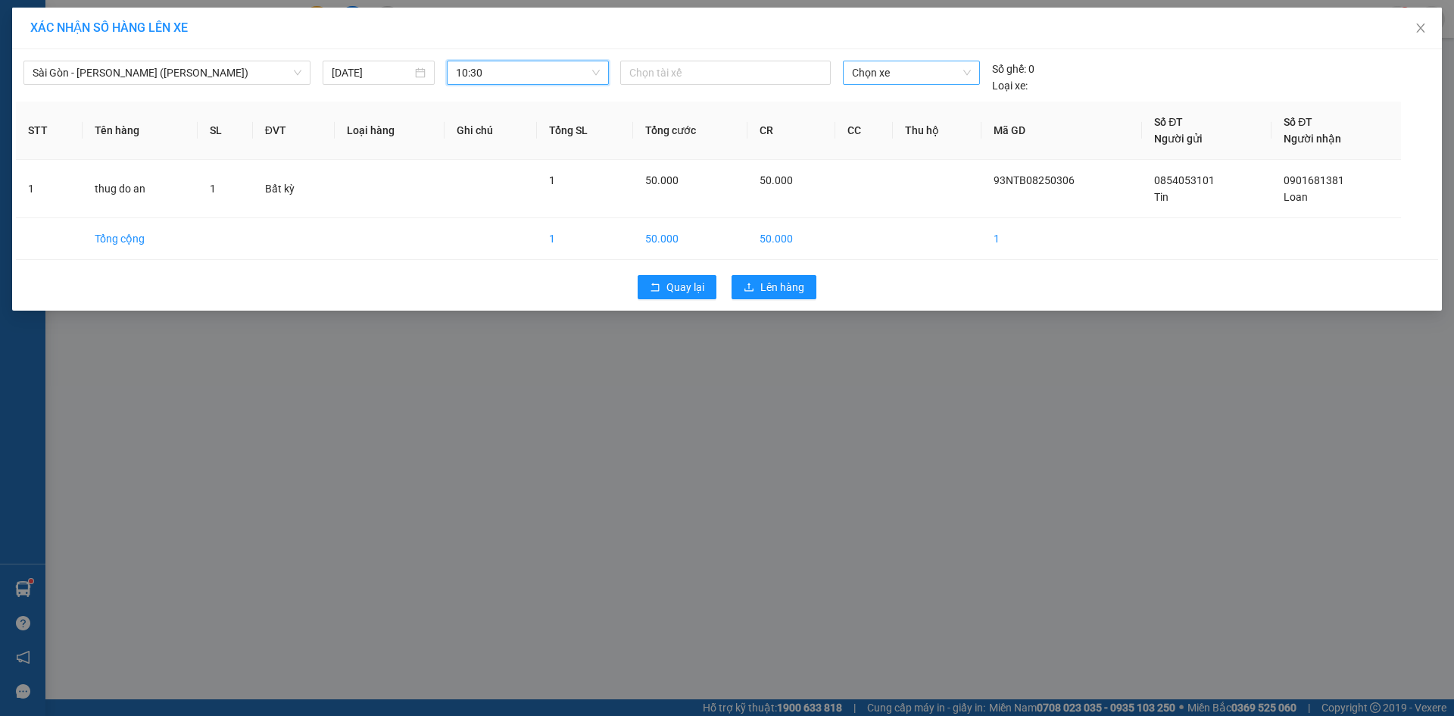
click at [878, 73] on span "Chọn xe" at bounding box center [911, 72] width 118 height 23
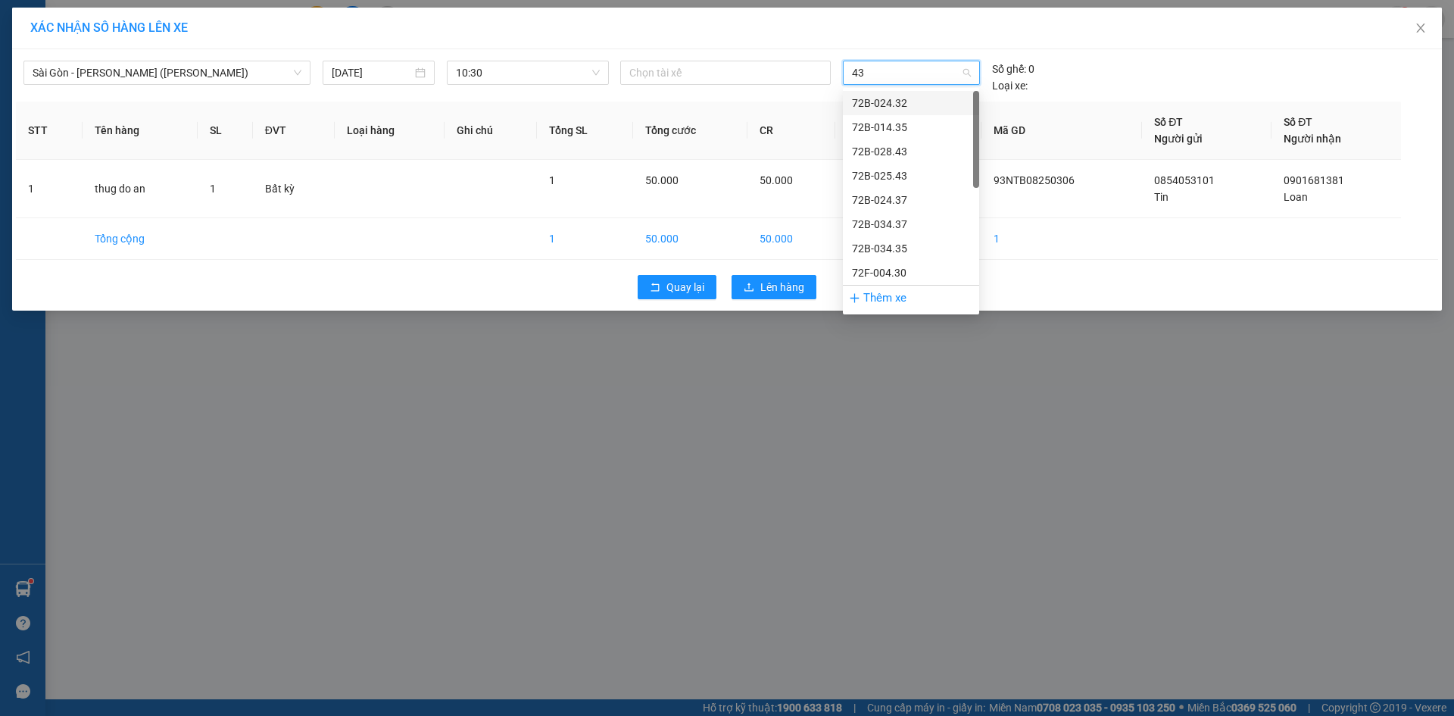
type input "433"
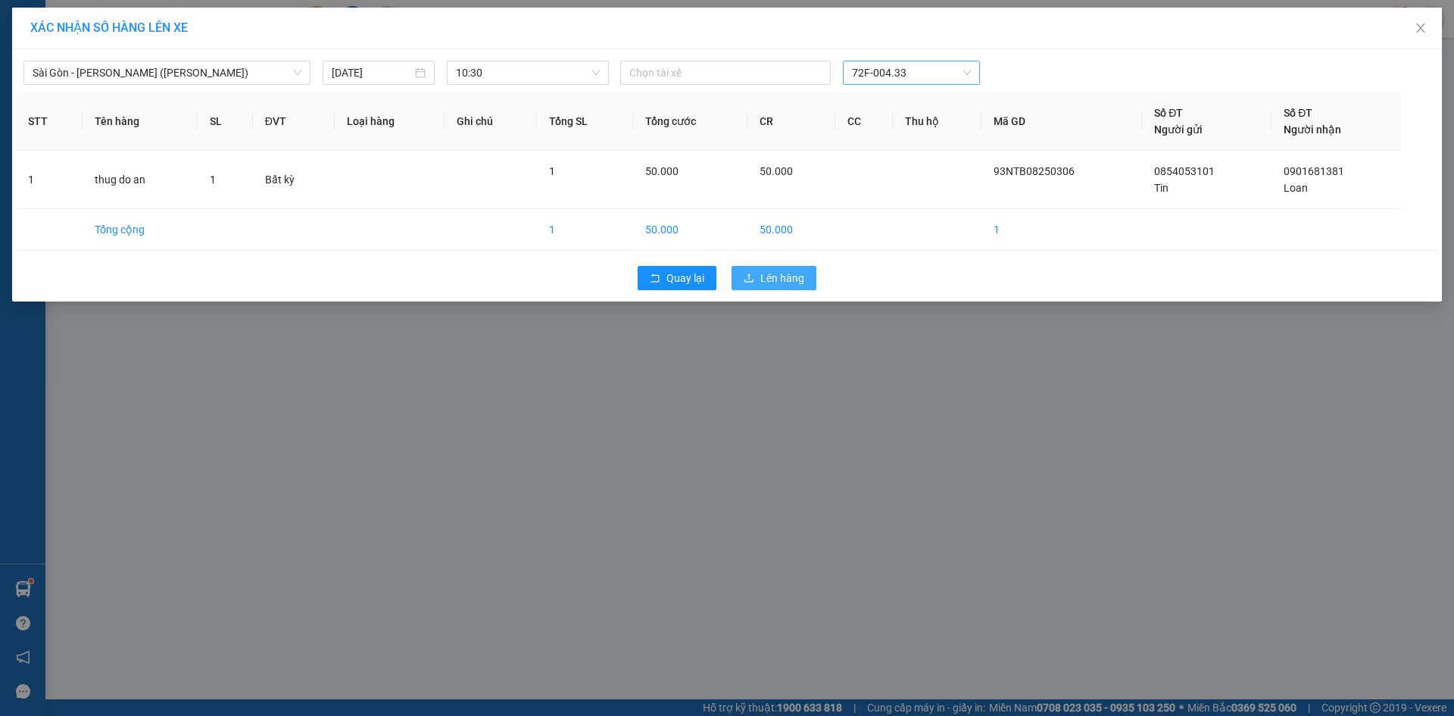
click at [810, 282] on button "Lên hàng" at bounding box center [774, 278] width 85 height 24
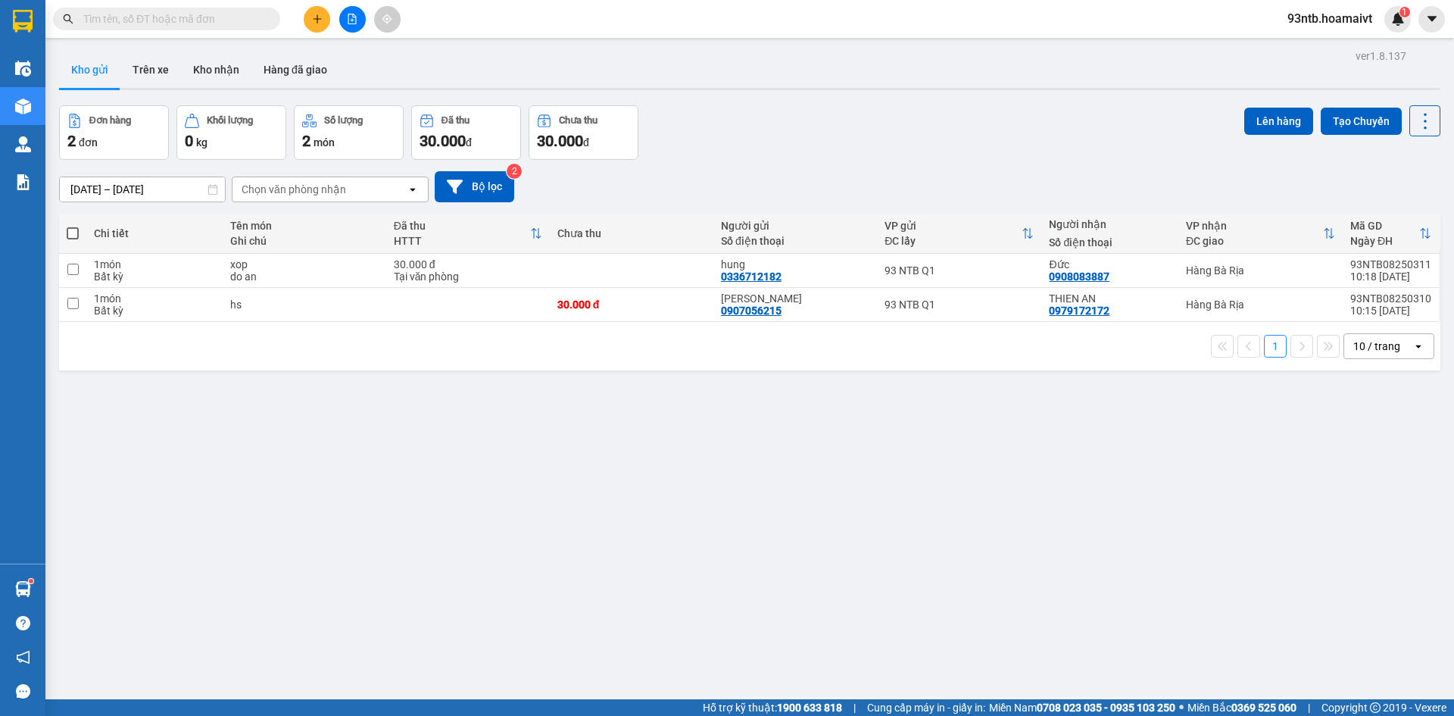
click at [112, 19] on input "text" at bounding box center [172, 19] width 179 height 17
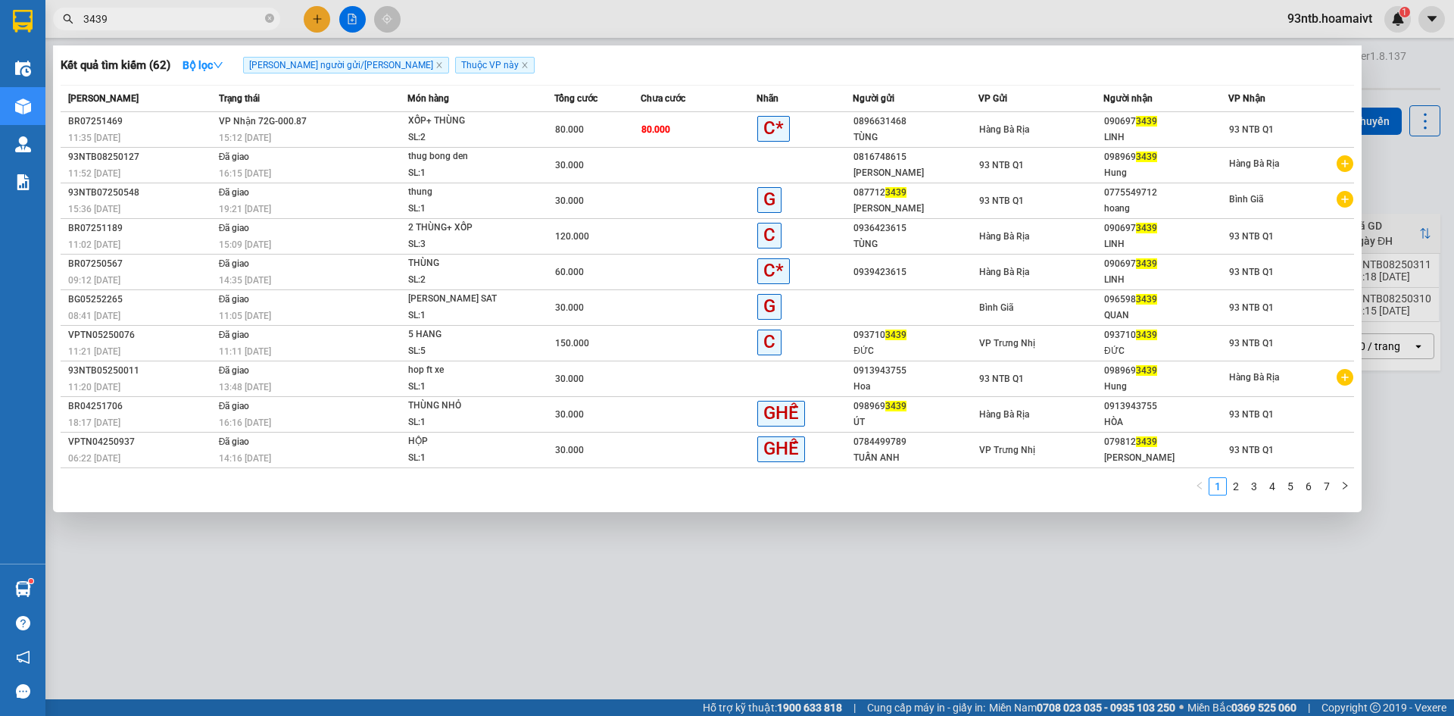
type input "3439"
type input "439"
